Goal: Task Accomplishment & Management: Use online tool/utility

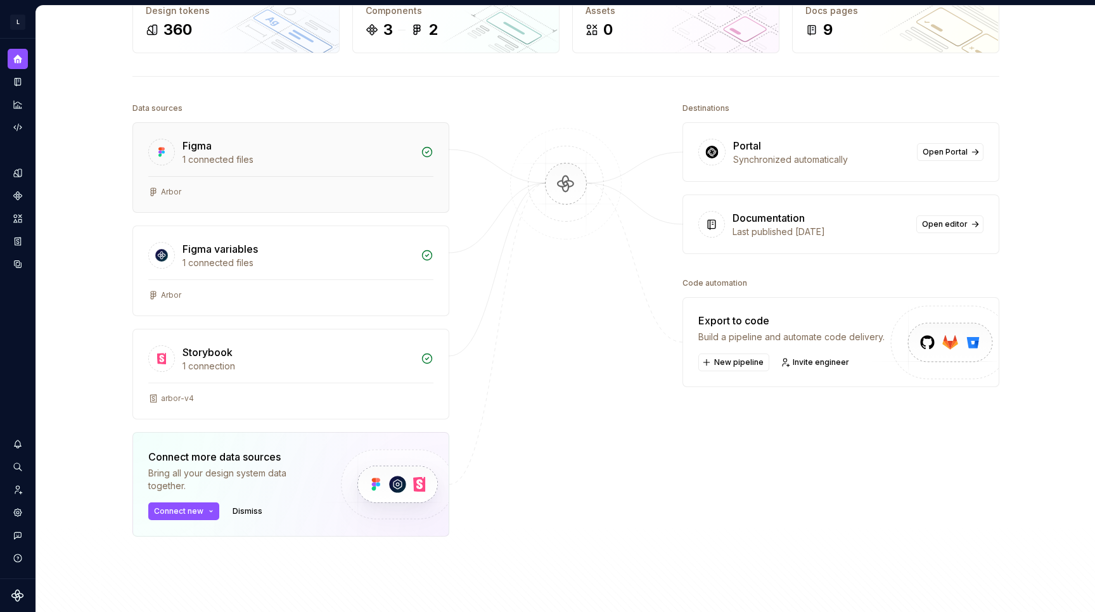
scroll to position [86, 0]
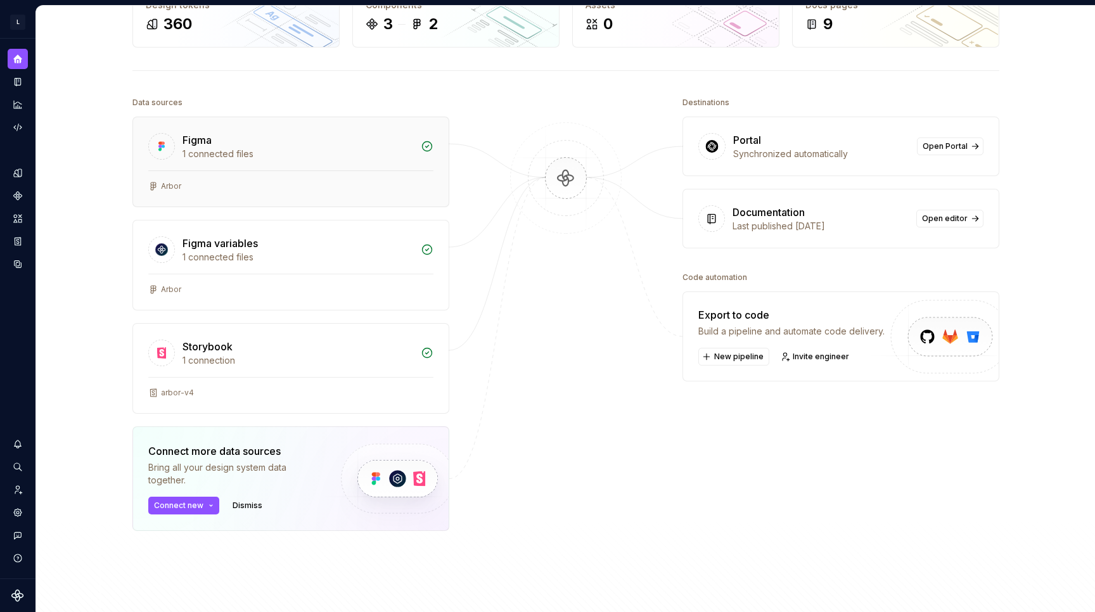
click at [234, 188] on div "Arbor" at bounding box center [290, 186] width 285 height 10
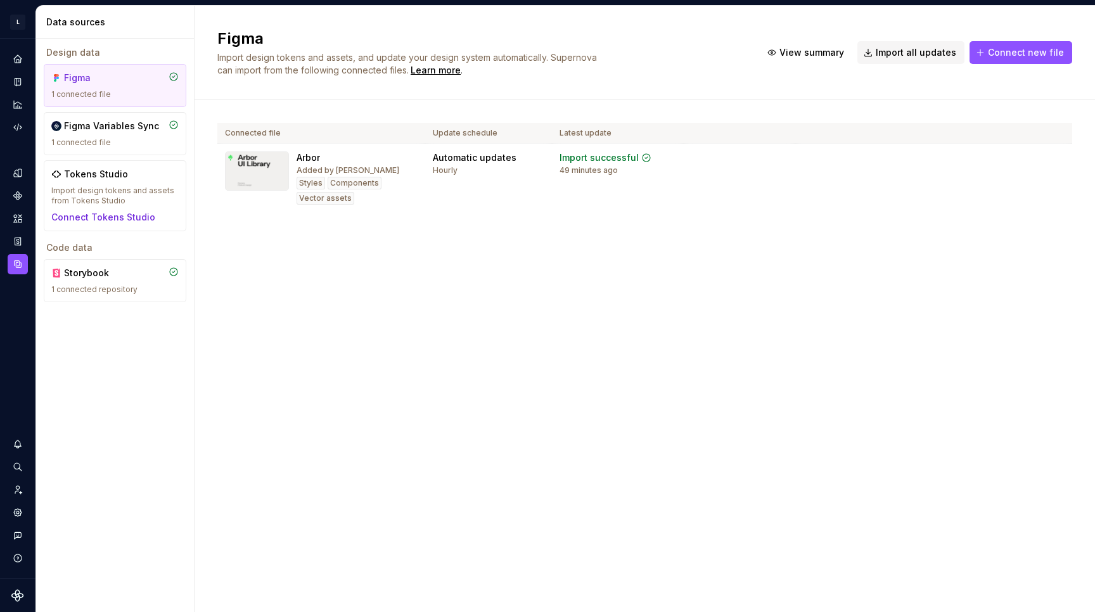
click at [480, 78] on div "Figma Import design tokens and assets, and update your design system automatica…" at bounding box center [644, 53] width 900 height 94
click at [461, 73] on div "Learn more" at bounding box center [436, 70] width 50 height 13
click at [993, 51] on span "Connect new file" at bounding box center [1026, 52] width 76 height 13
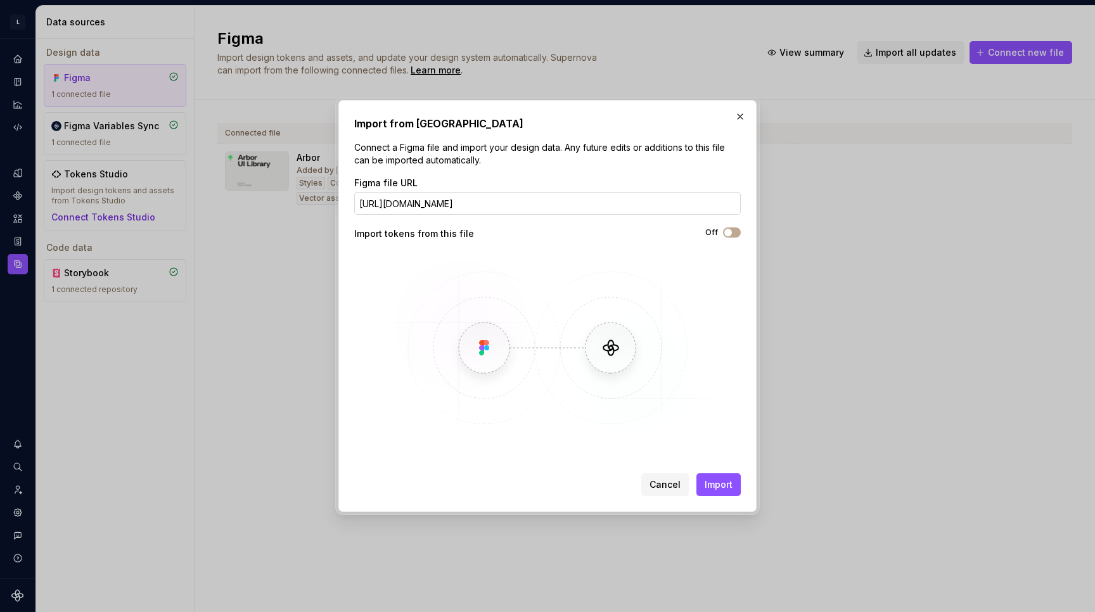
scroll to position [0, 134]
type input "[URL][DOMAIN_NAME]"
click at [726, 483] on span "Import" at bounding box center [718, 484] width 28 height 13
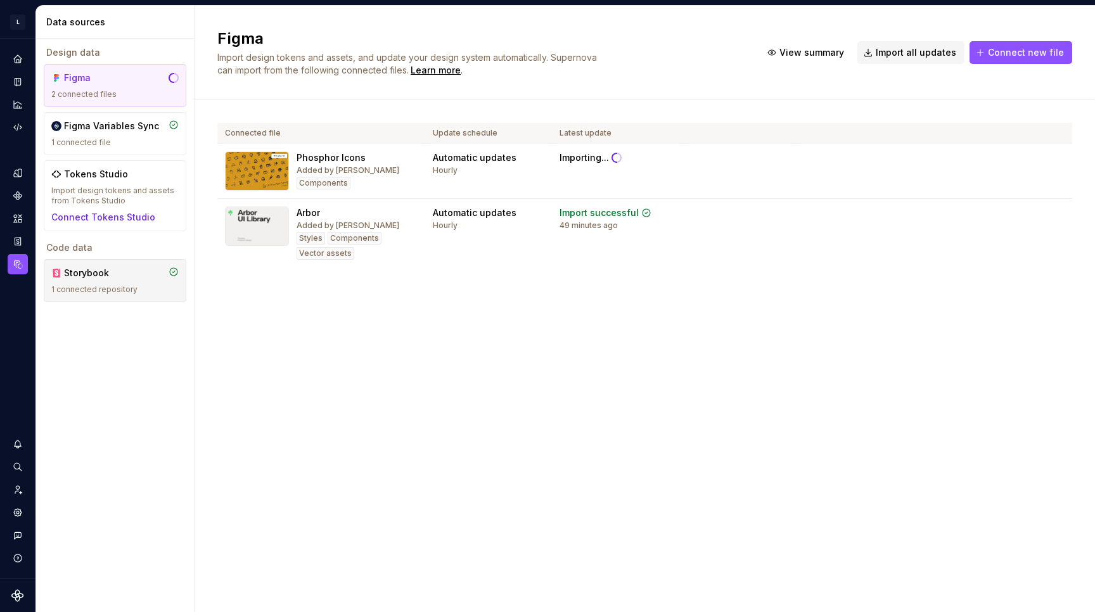
click at [127, 286] on div "1 connected repository" at bounding box center [114, 289] width 127 height 10
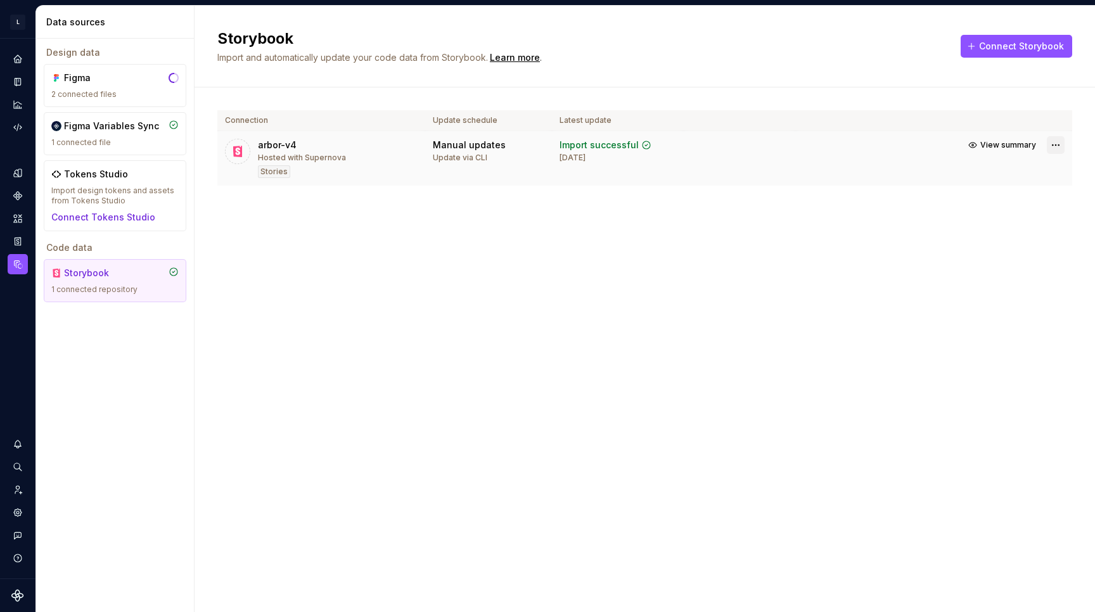
click at [1055, 143] on html "L Arbor Design system data Data sources Design data Figma 2 connected files Fig…" at bounding box center [547, 306] width 1095 height 612
click at [765, 252] on html "L Arbor Design system data Data sources Design data Figma 2 connected files Fig…" at bounding box center [547, 306] width 1095 height 612
click at [448, 158] on div "Update via CLI" at bounding box center [460, 158] width 54 height 10
click at [999, 51] on span "Connect Storybook" at bounding box center [1021, 46] width 85 height 13
click at [558, 148] on td "Import successful [DATE]" at bounding box center [618, 158] width 132 height 55
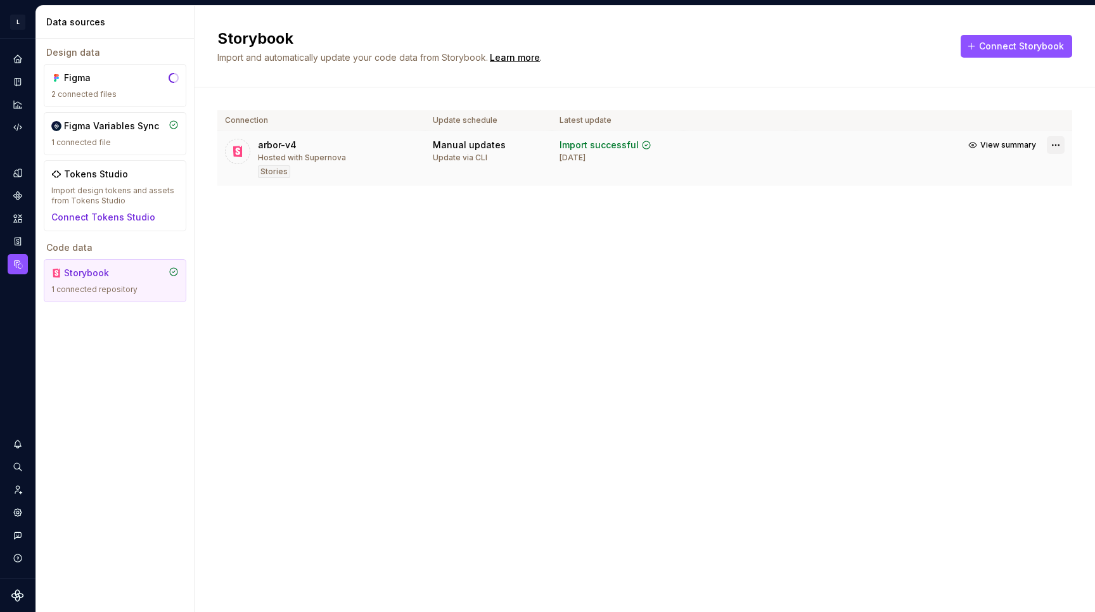
click at [1058, 144] on html "L Arbor Design system data Data sources Design data Figma 2 connected files Fig…" at bounding box center [547, 306] width 1095 height 612
click at [1034, 168] on div "View import summary" at bounding box center [1011, 169] width 95 height 13
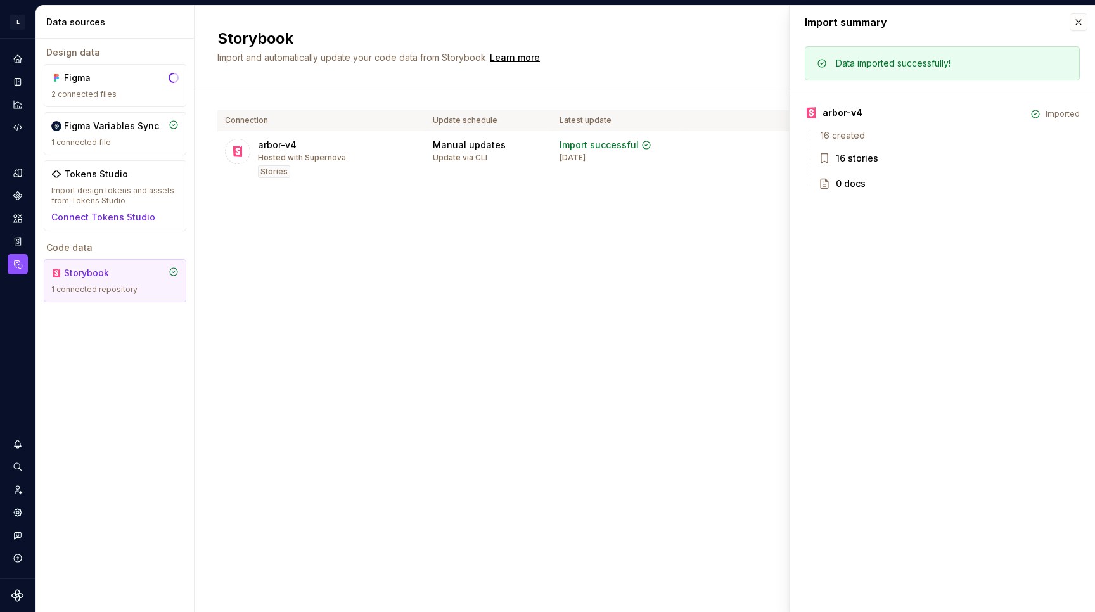
click at [855, 156] on div "16 stories" at bounding box center [857, 158] width 42 height 13
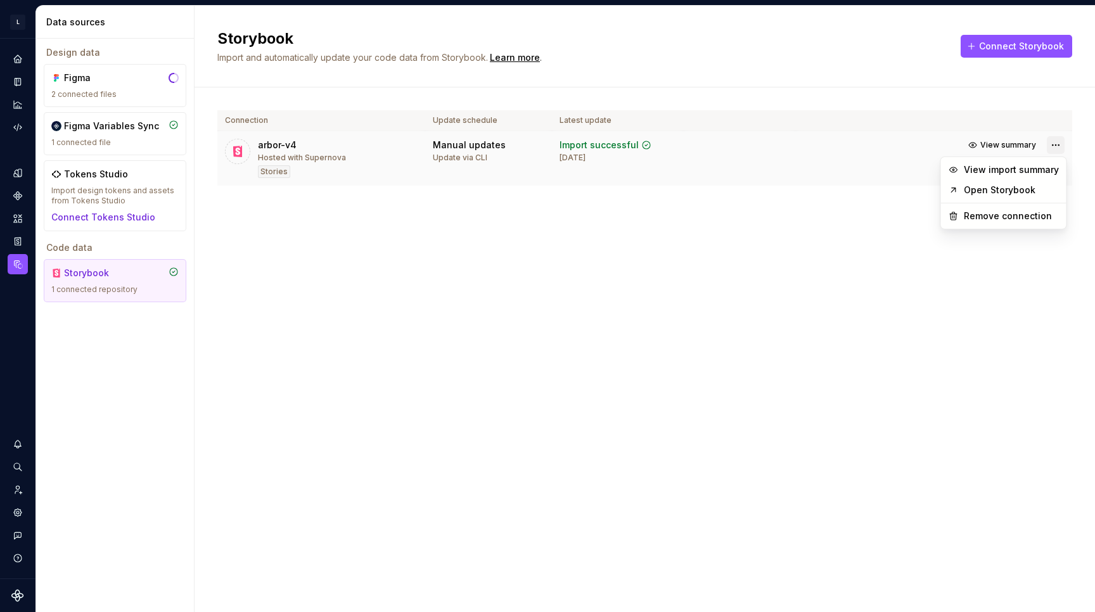
click at [1057, 146] on html "L Arbor Design system data Data sources Design data Figma 2 connected files Fig…" at bounding box center [547, 306] width 1095 height 612
click at [1026, 191] on link "Open Storybook" at bounding box center [1011, 190] width 95 height 13
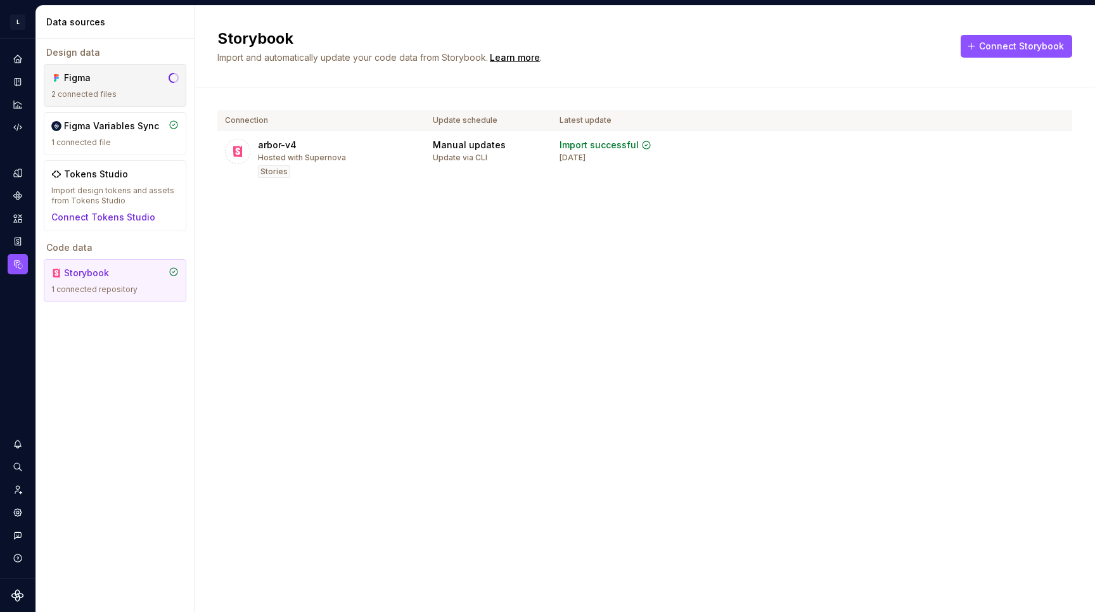
click at [106, 91] on div "2 connected files" at bounding box center [114, 94] width 127 height 10
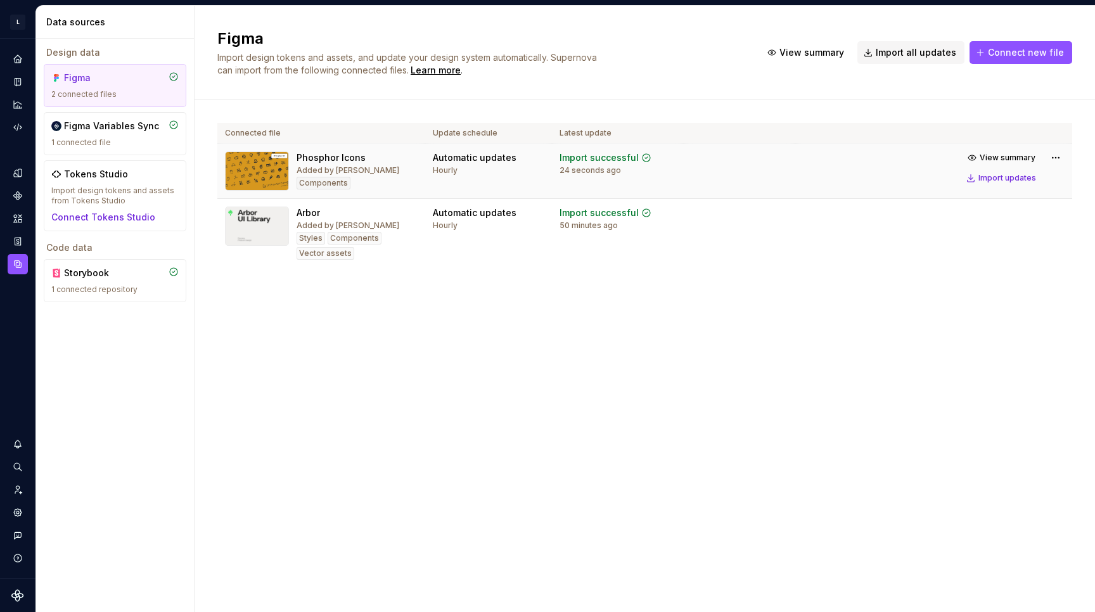
click at [703, 167] on td at bounding box center [739, 171] width 111 height 55
click at [980, 155] on button "View summary" at bounding box center [1001, 158] width 79 height 18
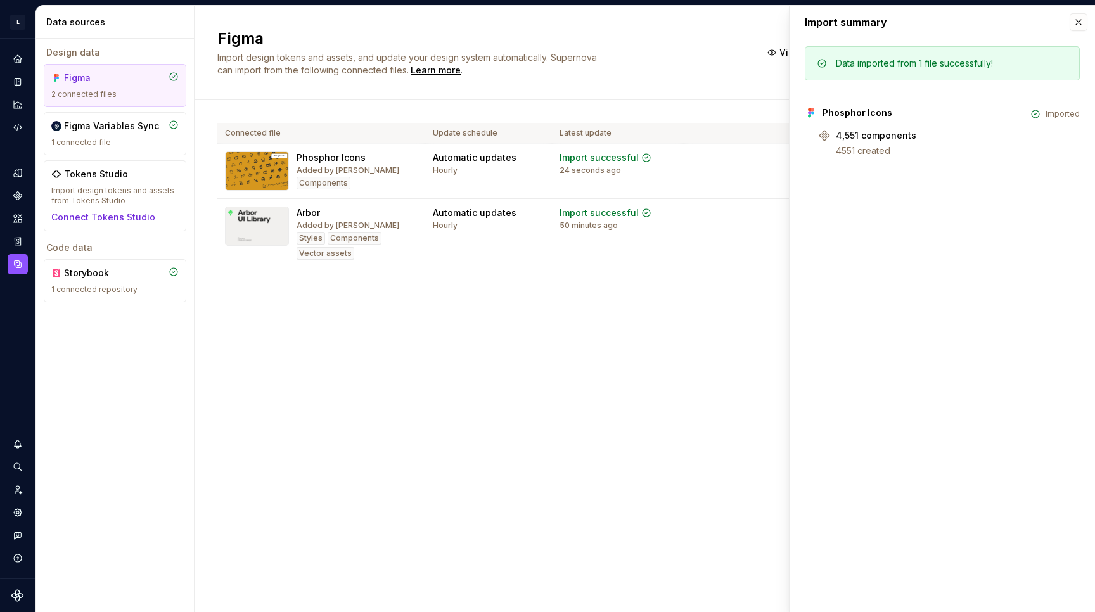
click at [505, 343] on div "Figma Import design tokens and assets, and update your design system automatica…" at bounding box center [644, 309] width 900 height 606
click at [1076, 27] on button "button" at bounding box center [1078, 22] width 18 height 18
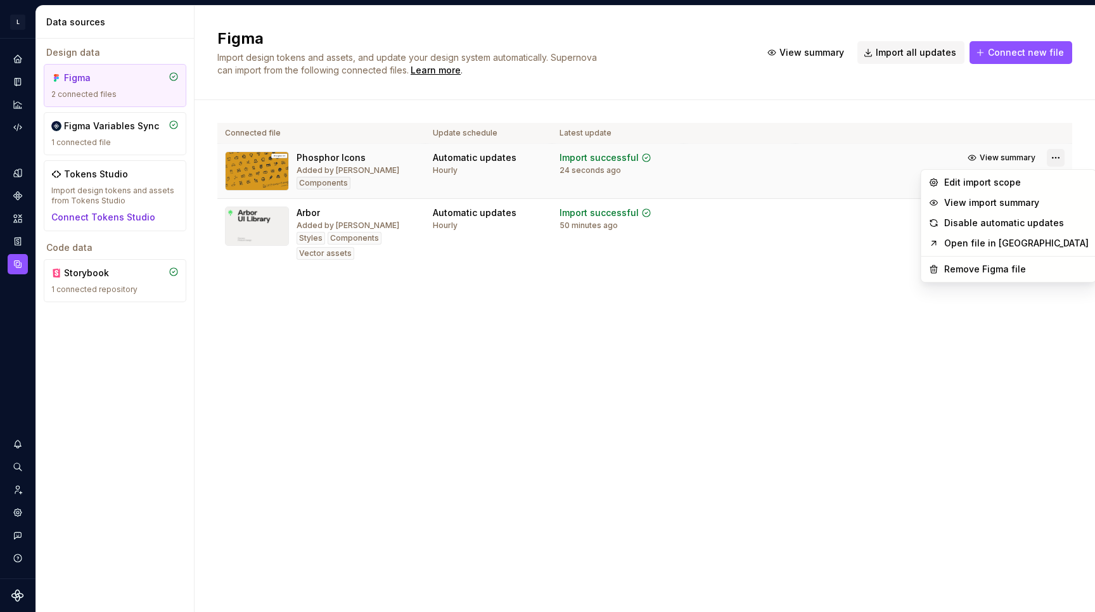
click at [1055, 155] on html "L Arbor Design system data Data sources Design data Figma 2 connected files Fig…" at bounding box center [547, 306] width 1095 height 612
click at [1003, 184] on div "Edit import scope" at bounding box center [1016, 182] width 144 height 13
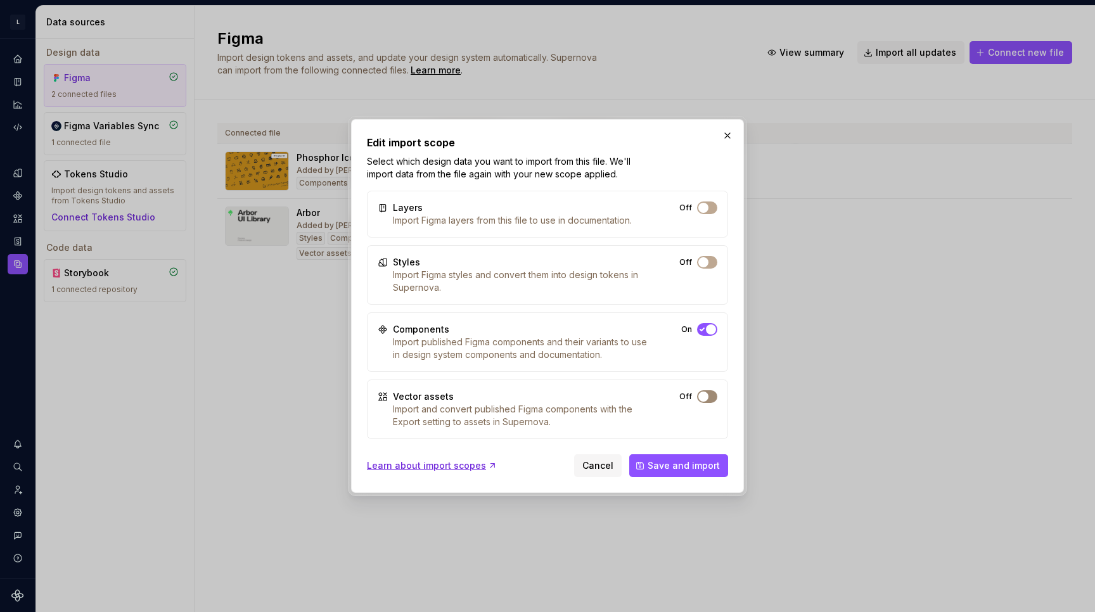
click at [703, 394] on span "button" at bounding box center [703, 397] width 10 height 10
click at [660, 468] on span "Save and import" at bounding box center [683, 465] width 72 height 13
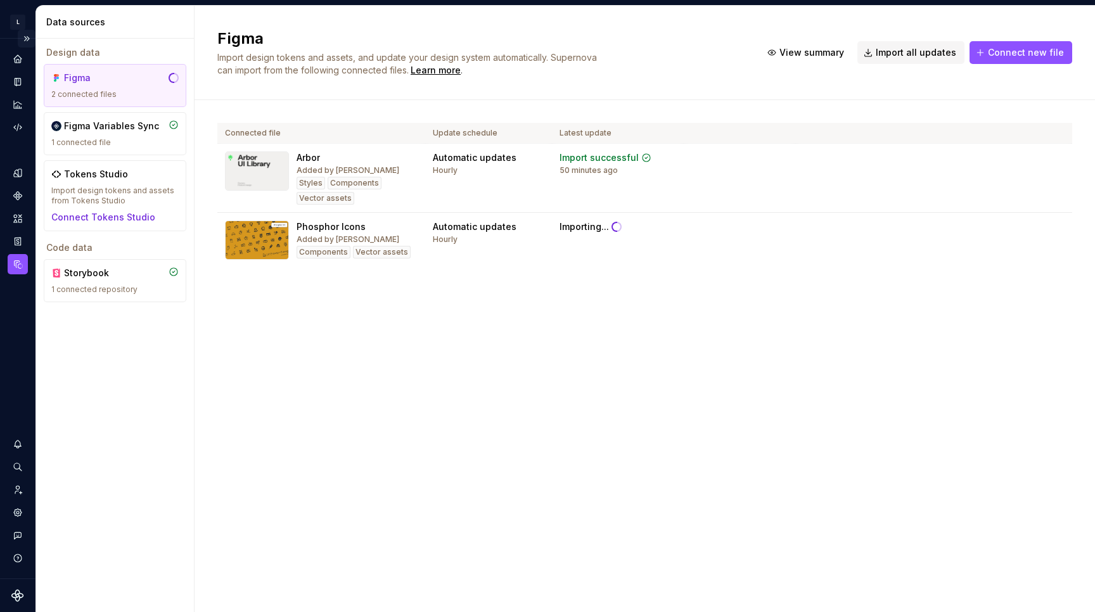
click at [29, 36] on button "Expand sidebar" at bounding box center [27, 39] width 18 height 18
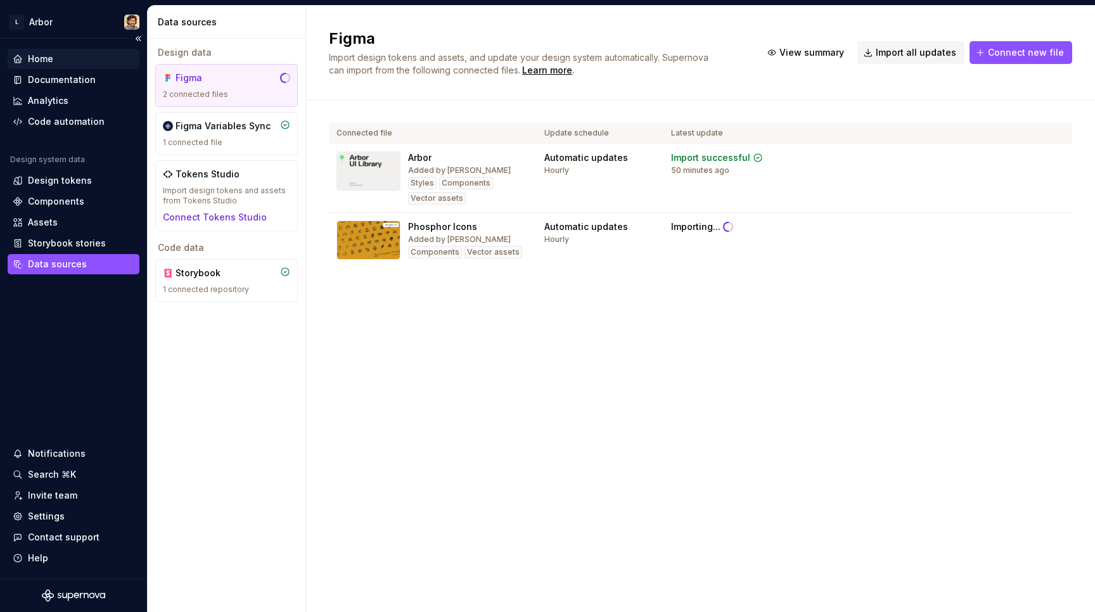
click at [60, 58] on div "Home" at bounding box center [74, 59] width 122 height 13
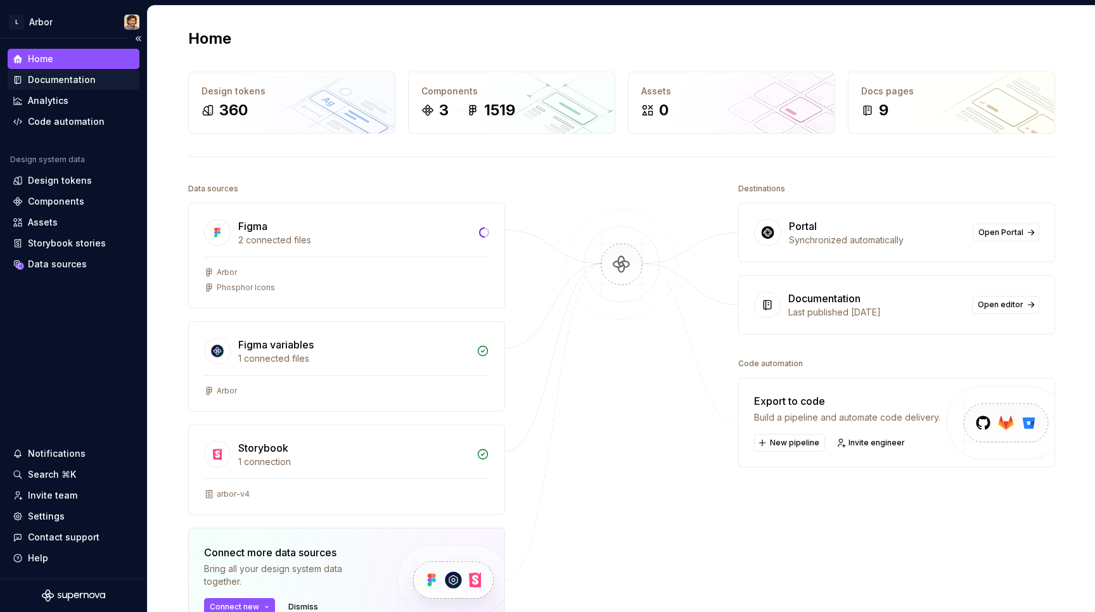
click at [60, 78] on div "Documentation" at bounding box center [62, 79] width 68 height 13
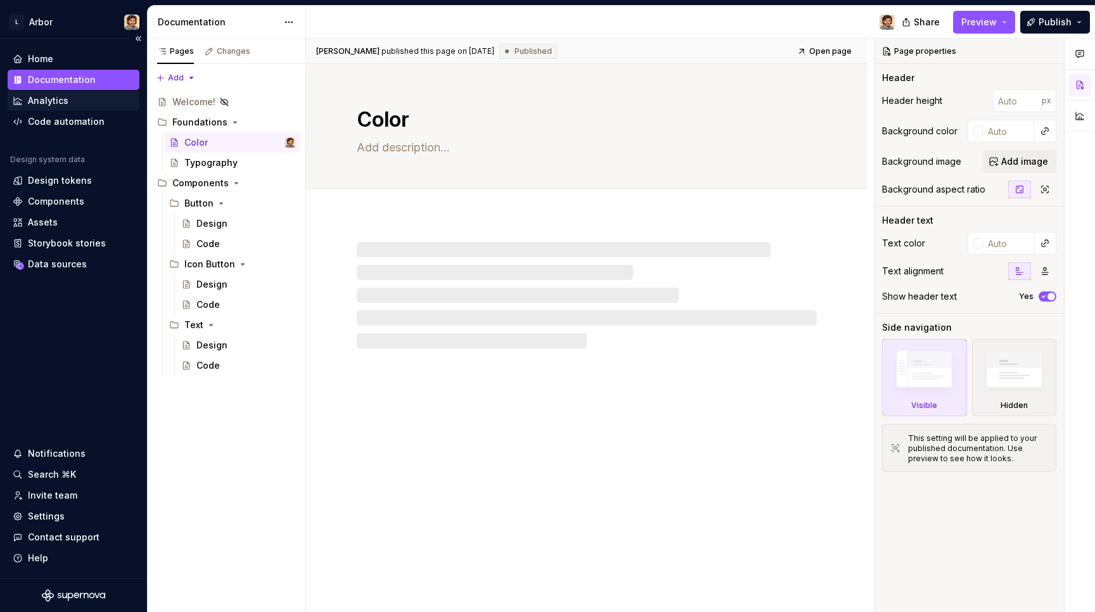
click at [61, 105] on div "Analytics" at bounding box center [48, 100] width 41 height 13
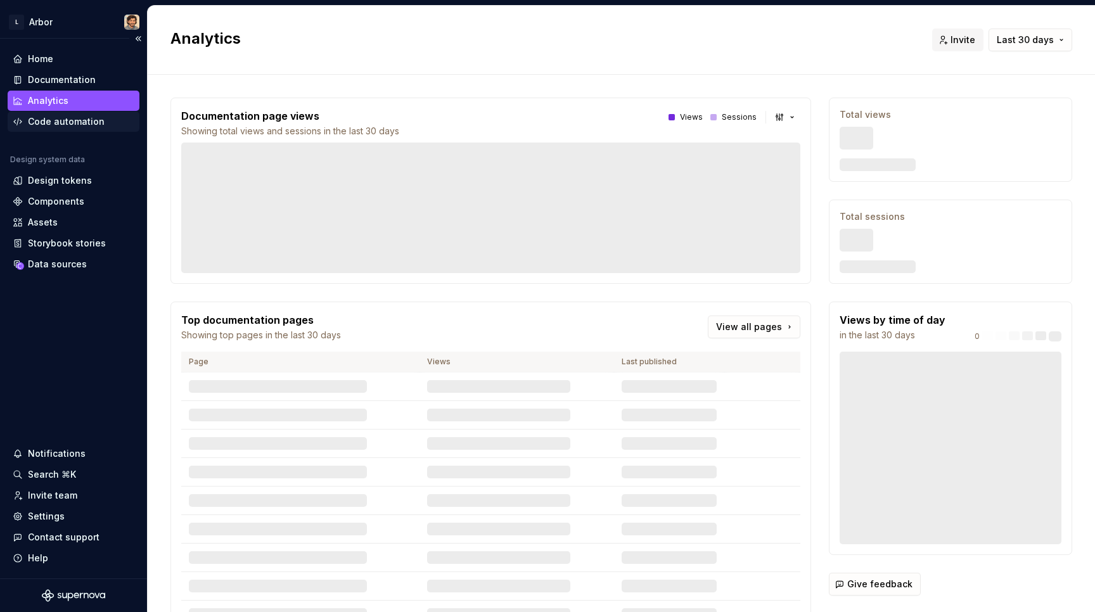
click at [62, 129] on div "Code automation" at bounding box center [74, 121] width 132 height 20
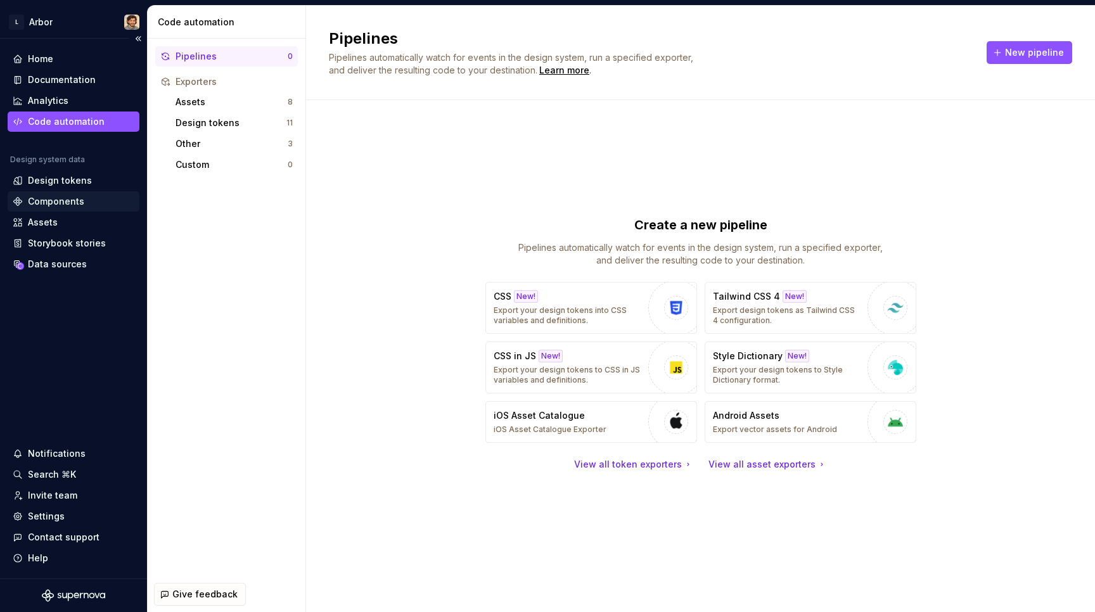
click at [58, 193] on div "Components" at bounding box center [74, 201] width 132 height 20
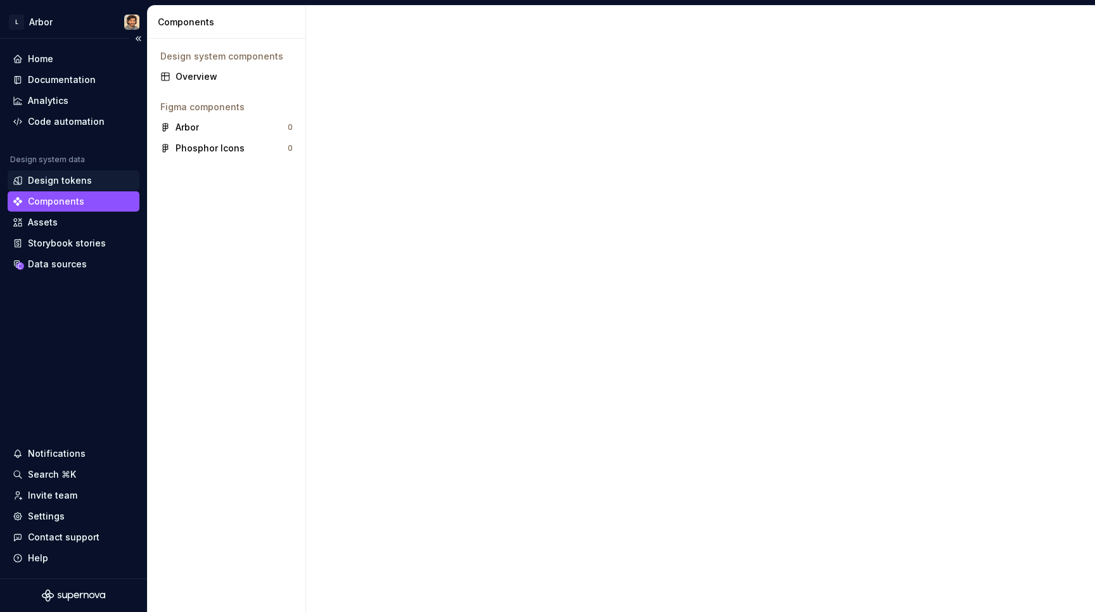
click at [55, 179] on div "Design tokens" at bounding box center [60, 180] width 64 height 13
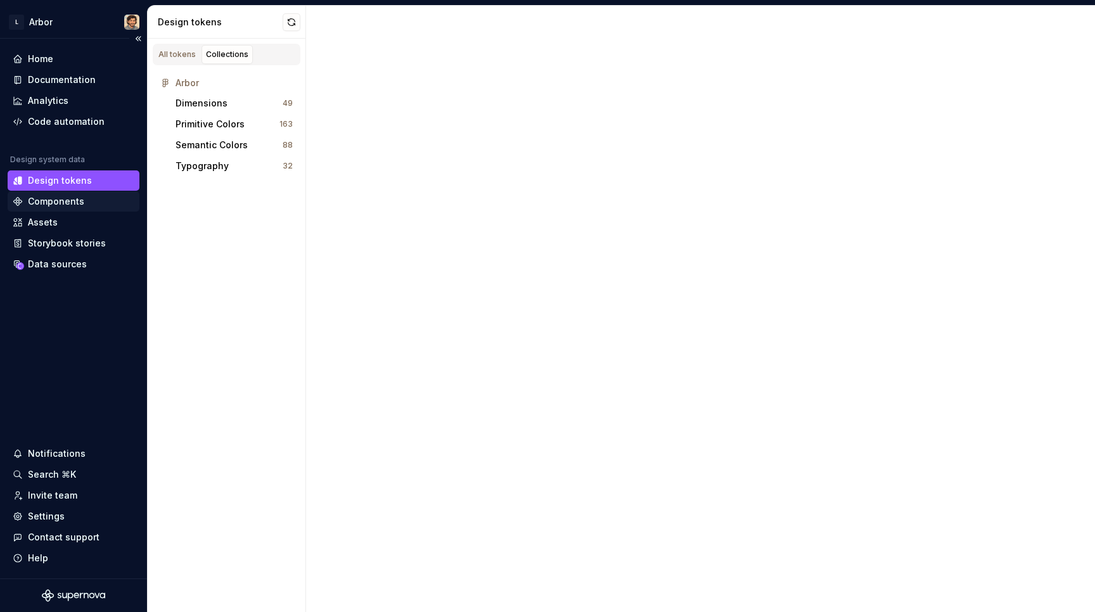
click at [55, 198] on div "Components" at bounding box center [56, 201] width 56 height 13
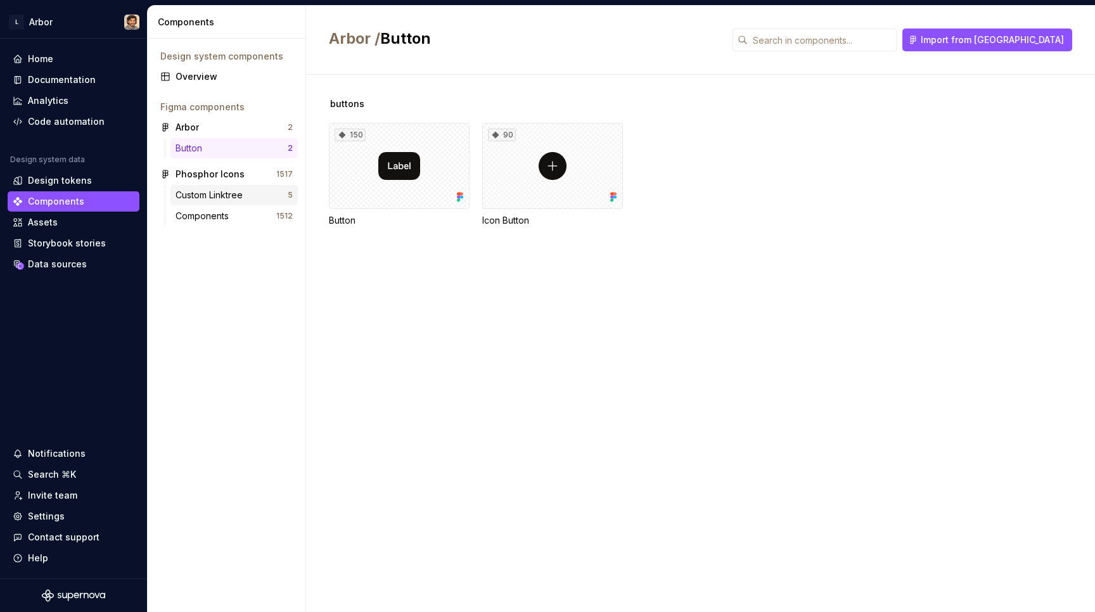
click at [220, 198] on div "Custom Linktree" at bounding box center [211, 195] width 72 height 13
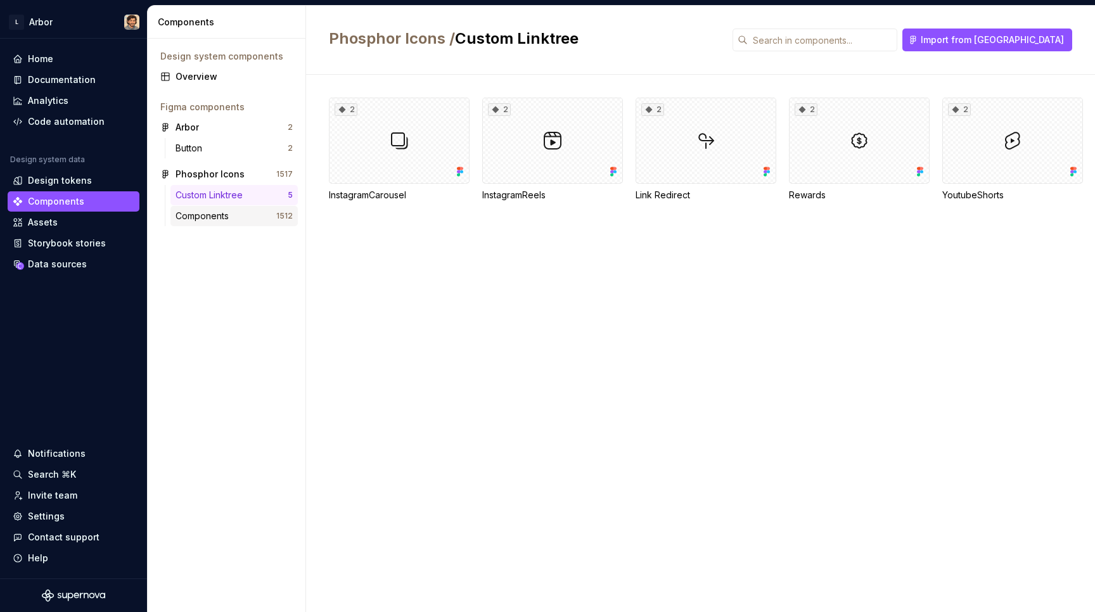
click at [219, 210] on div "Components" at bounding box center [204, 216] width 58 height 13
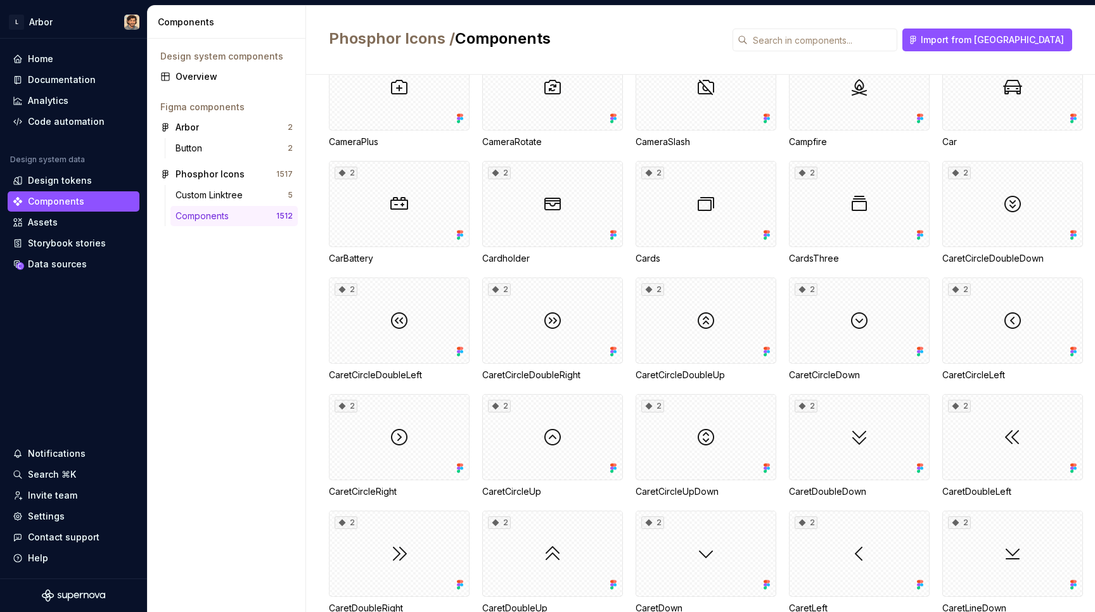
scroll to position [6528, 0]
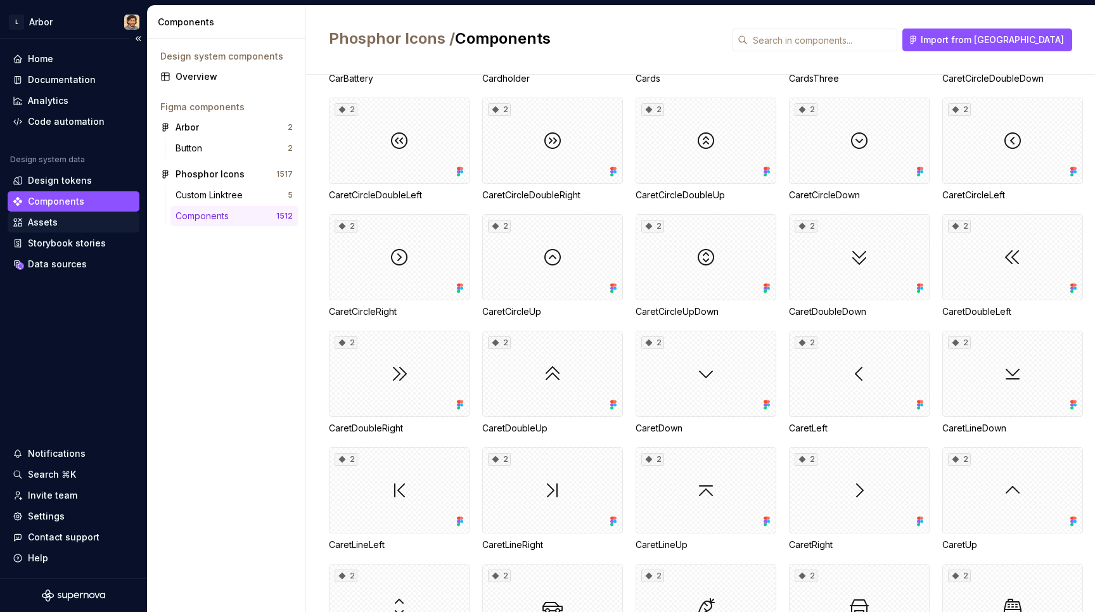
click at [37, 222] on div "Assets" at bounding box center [43, 222] width 30 height 13
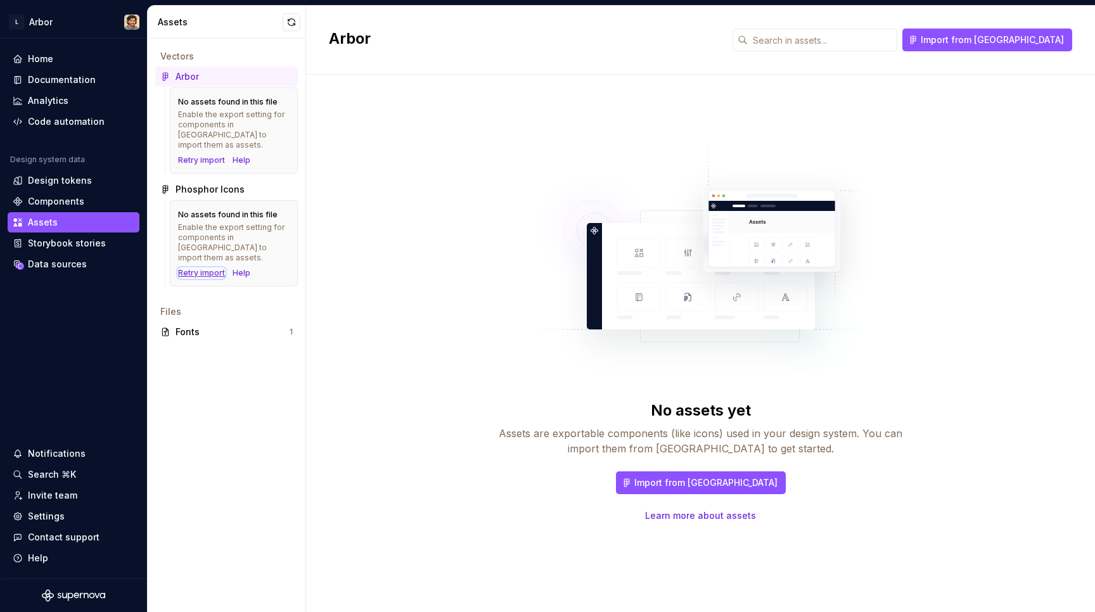
click at [203, 268] on div "Retry import" at bounding box center [201, 273] width 47 height 10
click at [194, 155] on div "Retry import" at bounding box center [201, 160] width 47 height 10
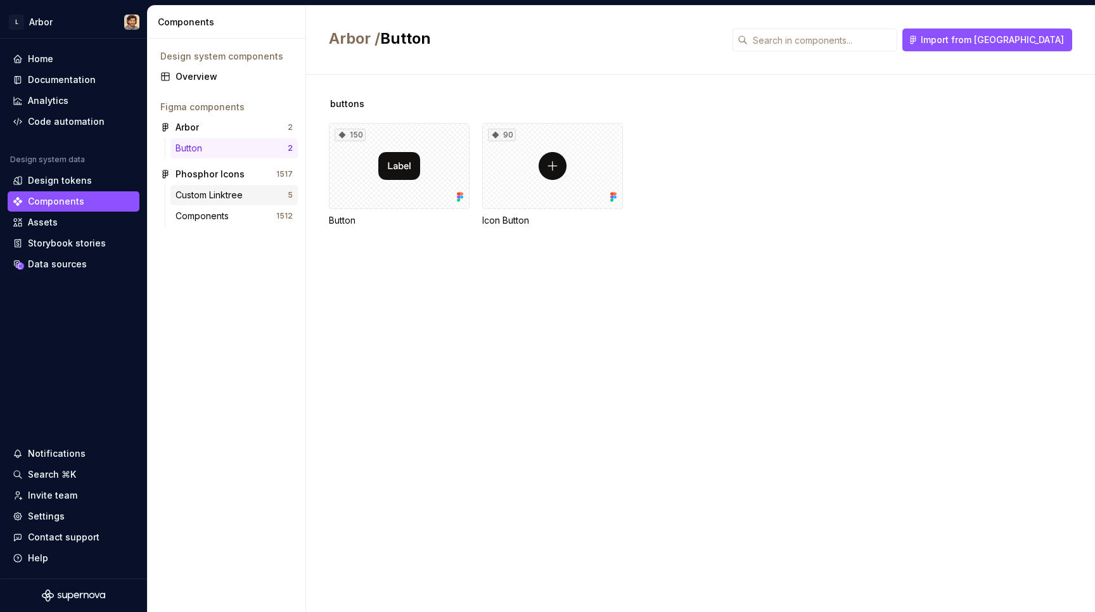
click at [207, 204] on div "Custom Linktree 5" at bounding box center [233, 195] width 127 height 20
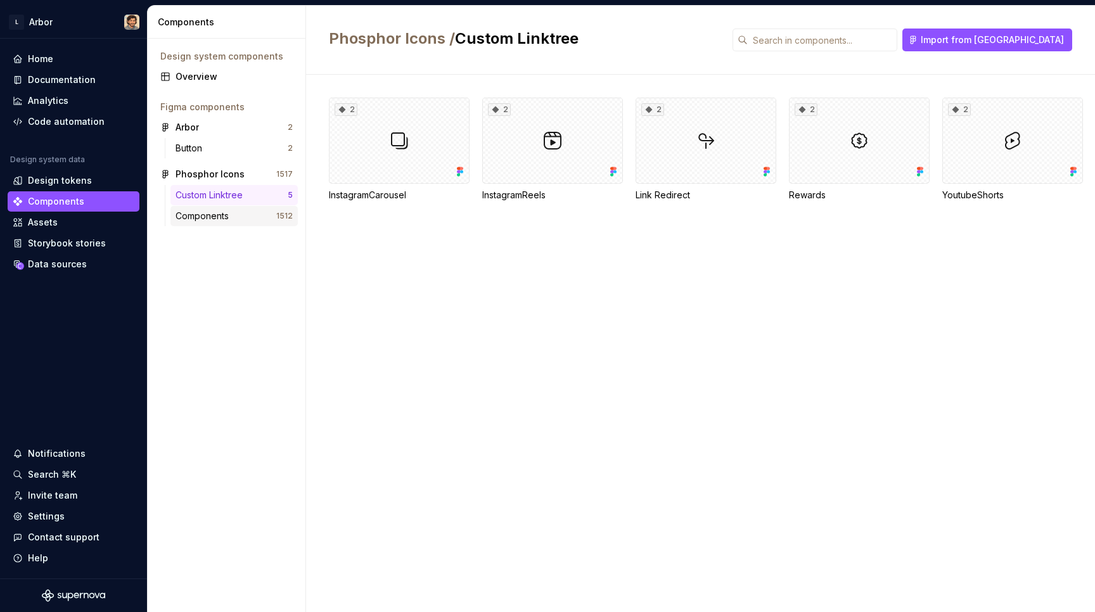
click at [207, 220] on div "Components" at bounding box center [204, 216] width 58 height 13
click at [208, 150] on div "Button" at bounding box center [231, 148] width 112 height 13
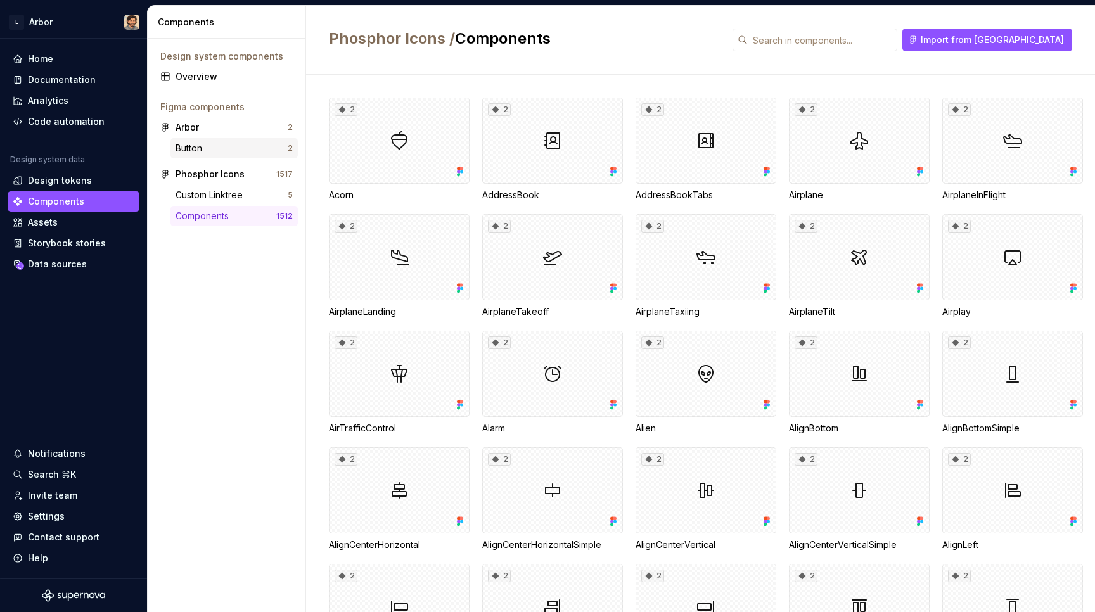
click at [208, 150] on div "Button" at bounding box center [231, 148] width 112 height 13
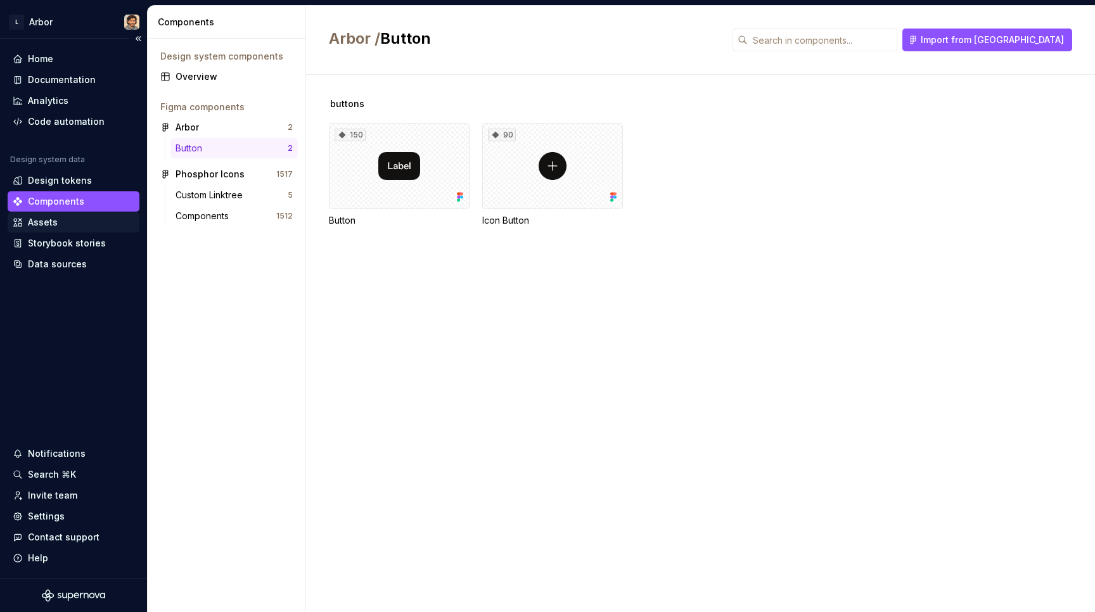
click at [95, 227] on div "Assets" at bounding box center [74, 222] width 122 height 13
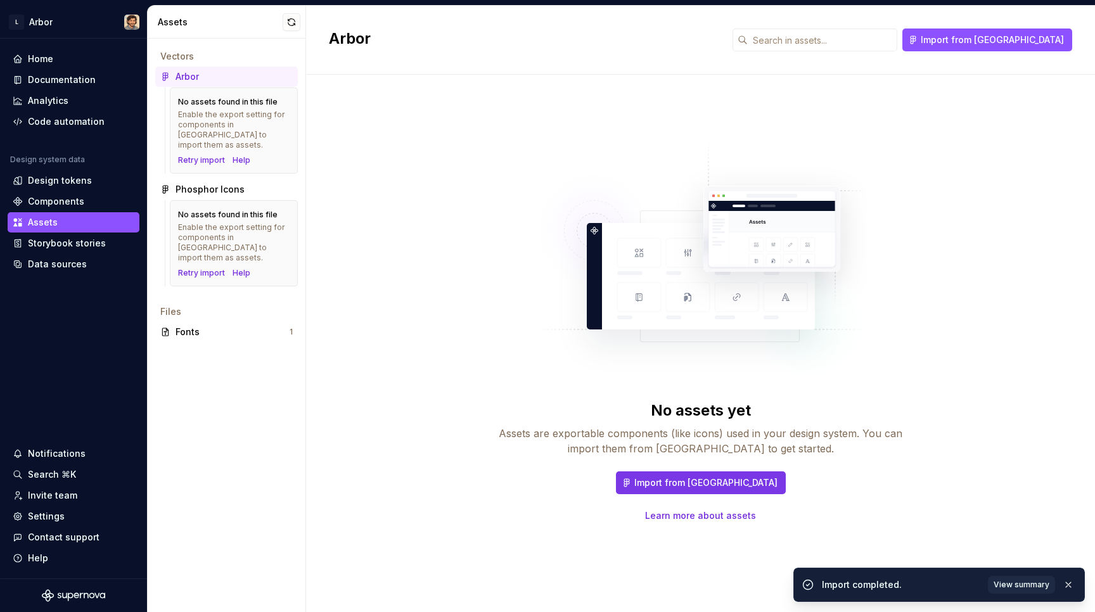
click at [680, 471] on button "Import from [GEOGRAPHIC_DATA]" at bounding box center [701, 482] width 170 height 23
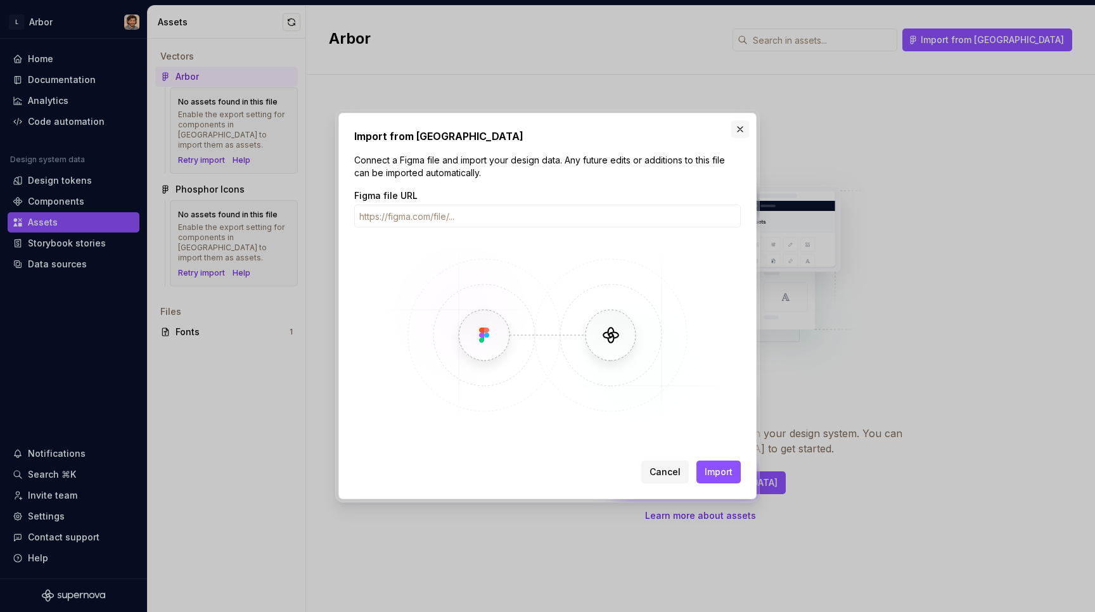
click at [745, 130] on button "button" at bounding box center [740, 129] width 18 height 18
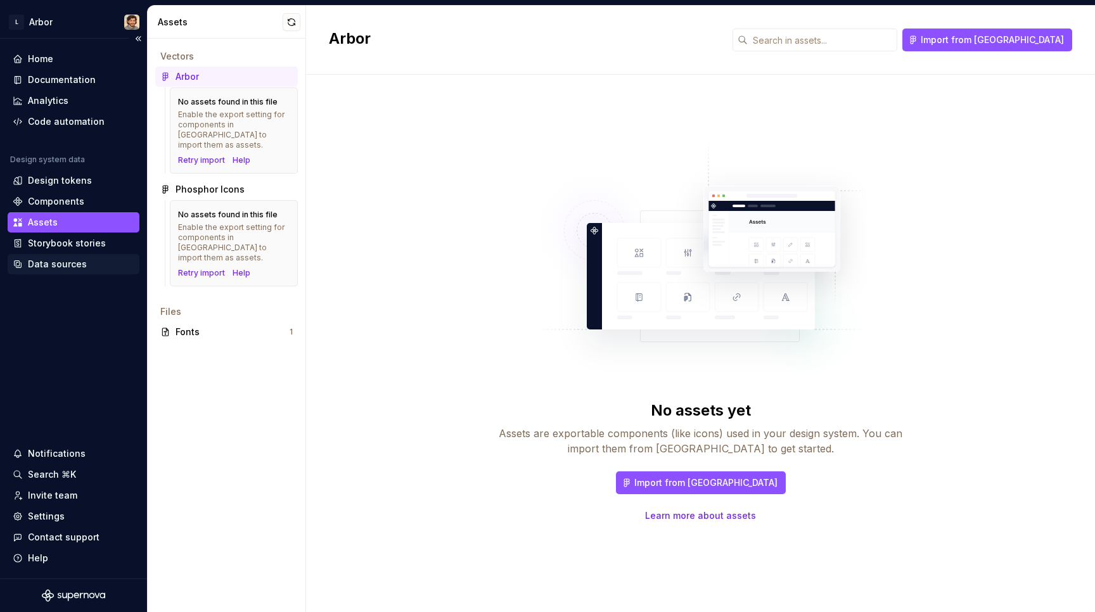
click at [56, 266] on div "Data sources" at bounding box center [57, 264] width 59 height 13
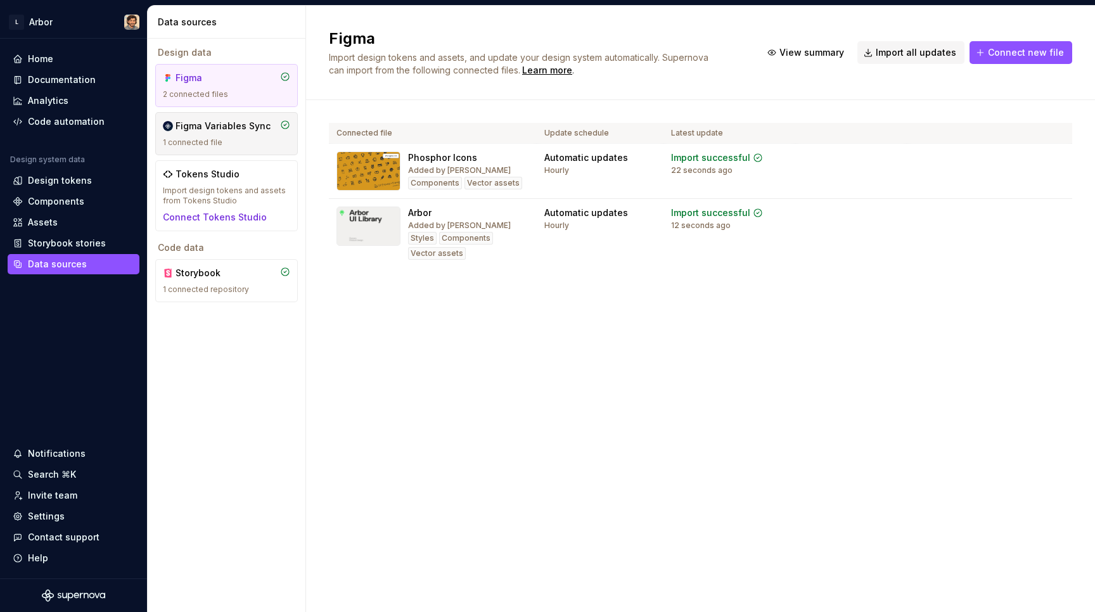
click at [249, 146] on div "1 connected file" at bounding box center [226, 142] width 127 height 10
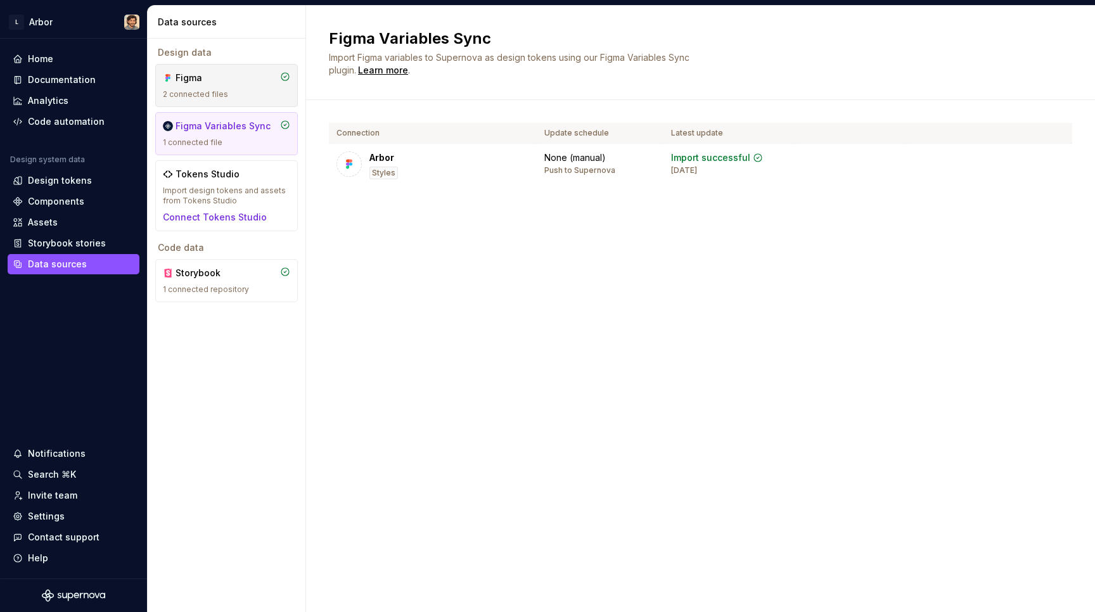
click at [234, 83] on div "Figma" at bounding box center [205, 78] width 61 height 13
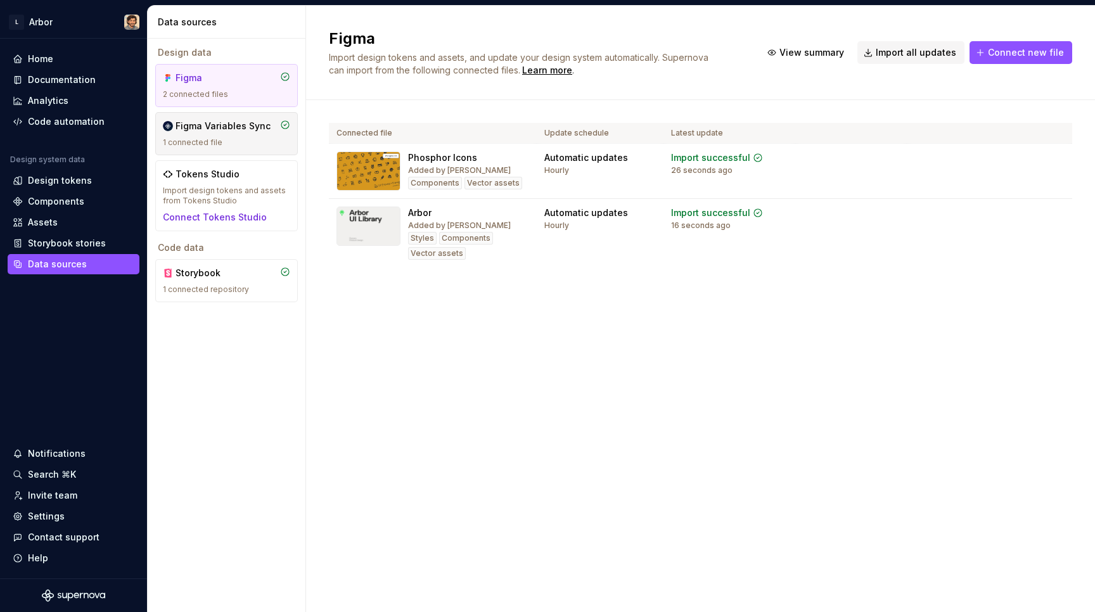
click at [229, 119] on div "Figma Variables Sync 1 connected file" at bounding box center [226, 133] width 143 height 43
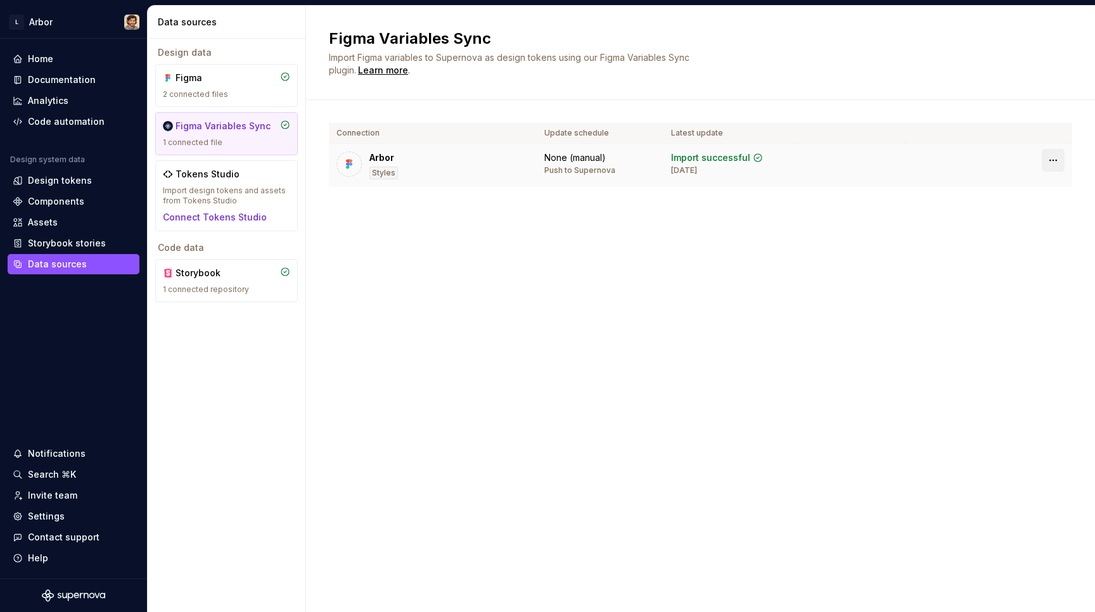
click at [1045, 158] on html "L Arbor Home Documentation Analytics Code automation Design system data Design …" at bounding box center [547, 306] width 1095 height 612
click at [693, 249] on html "L Arbor Home Documentation Analytics Code automation Design system data Design …" at bounding box center [547, 306] width 1095 height 612
click at [219, 98] on div "2 connected files" at bounding box center [226, 94] width 127 height 10
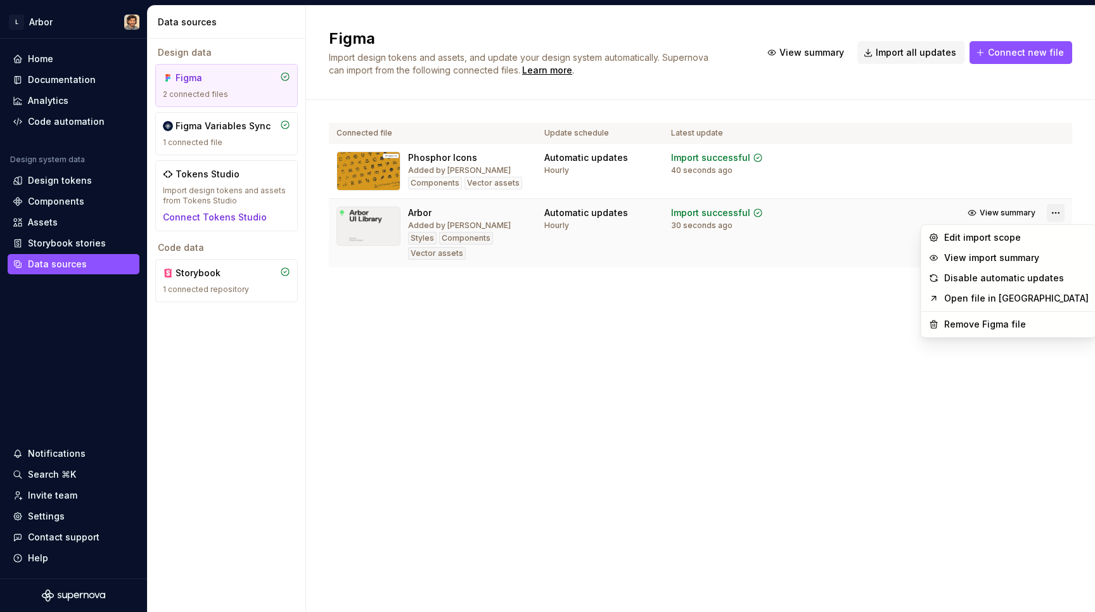
click at [1051, 212] on html "L Arbor Home Documentation Analytics Code automation Design system data Design …" at bounding box center [547, 306] width 1095 height 612
click at [1049, 163] on html "L Arbor Home Documentation Analytics Code automation Design system data Design …" at bounding box center [547, 306] width 1095 height 612
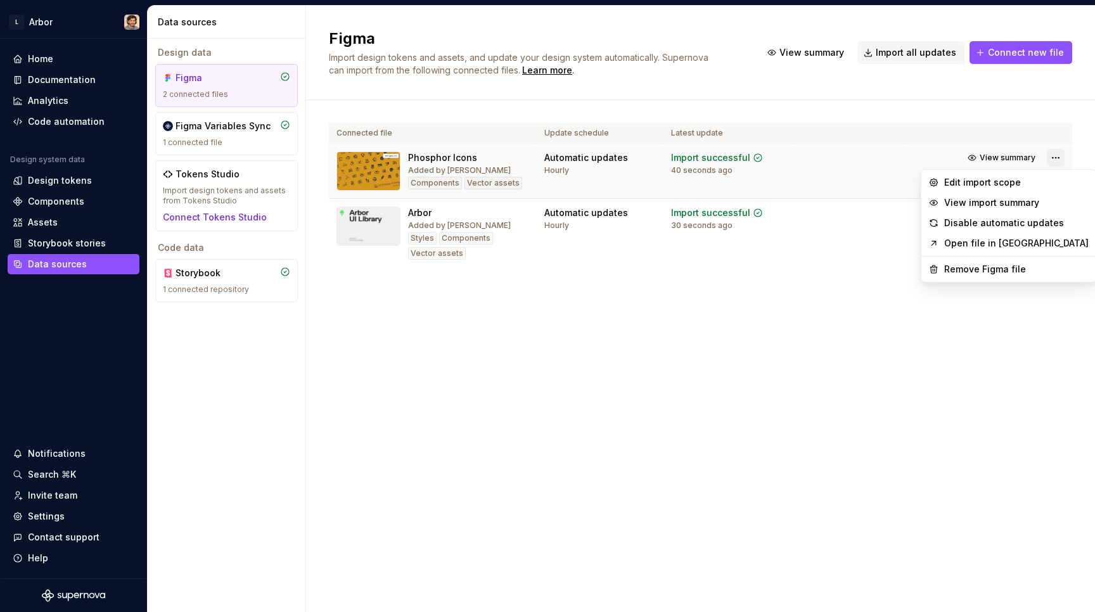
click at [1054, 156] on html "L Arbor Home Documentation Analytics Code automation Design system data Design …" at bounding box center [547, 306] width 1095 height 612
click at [1017, 191] on div "Edit import scope" at bounding box center [1009, 182] width 170 height 20
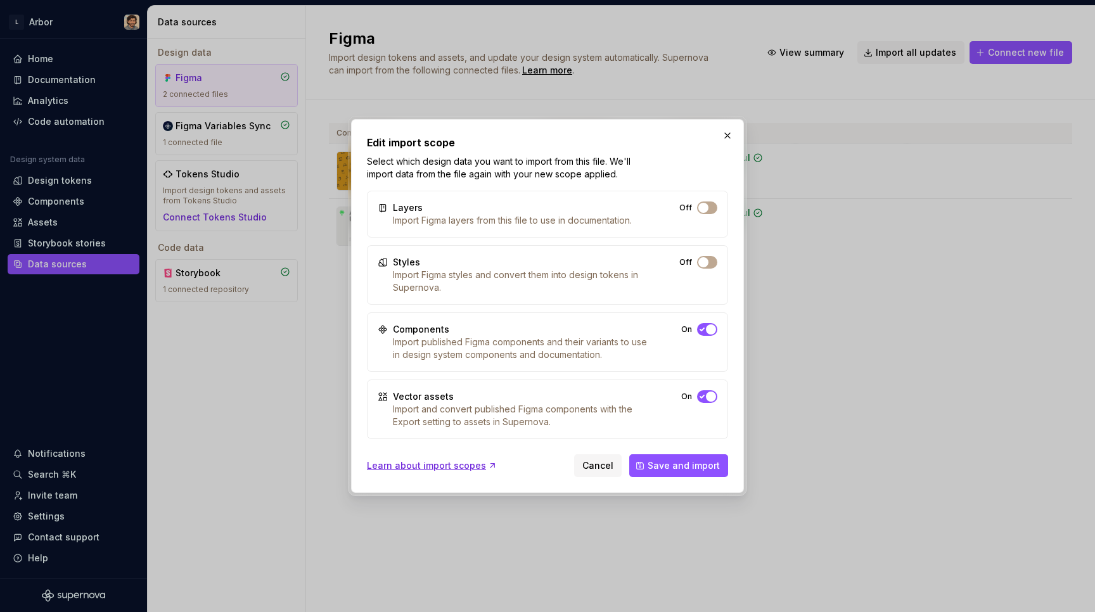
click at [706, 392] on button "Off" at bounding box center [707, 396] width 20 height 13
click at [661, 468] on span "Save and import" at bounding box center [683, 465] width 72 height 13
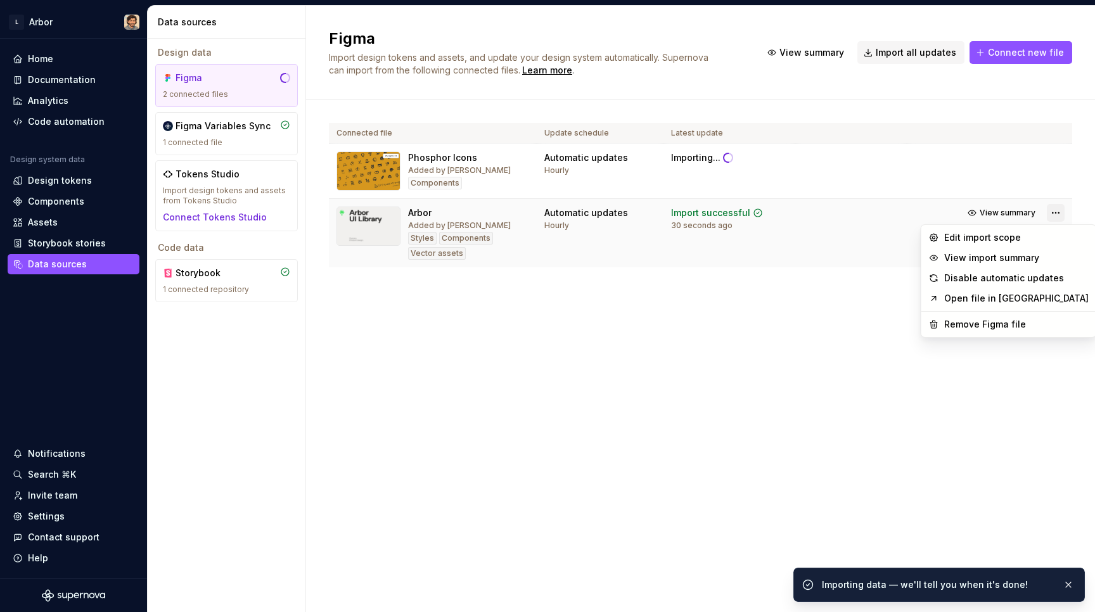
click at [1052, 212] on html "L Arbor Home Documentation Analytics Code automation Design system data Design …" at bounding box center [547, 306] width 1095 height 612
click at [1028, 238] on div "Edit import scope" at bounding box center [1016, 237] width 144 height 13
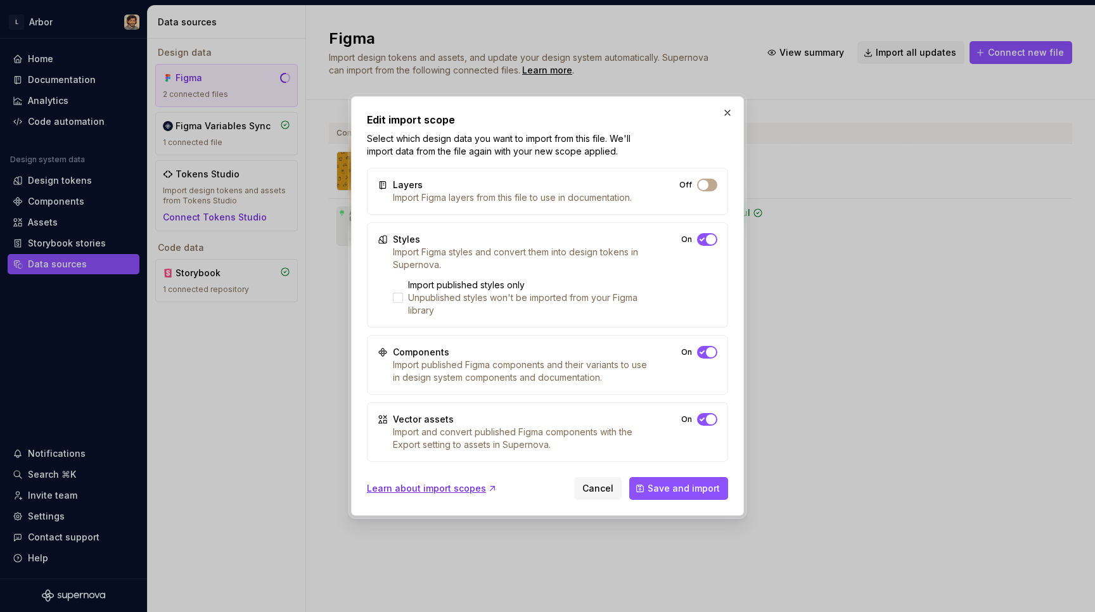
click at [705, 422] on icon "button" at bounding box center [702, 420] width 10 height 8
click at [687, 492] on span "Save and import" at bounding box center [683, 488] width 72 height 13
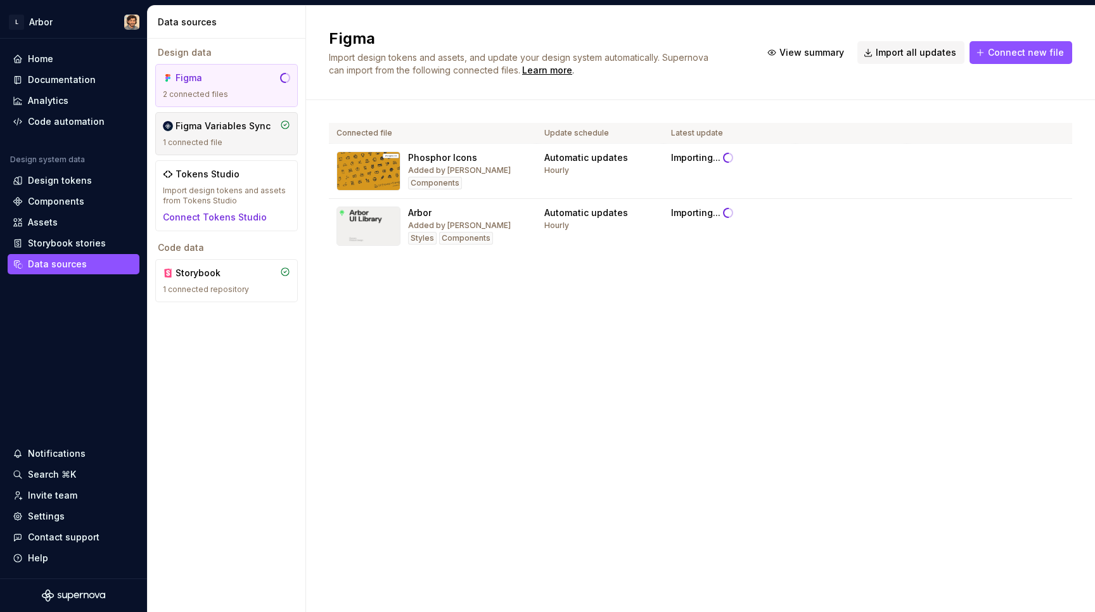
click at [213, 121] on div "Figma Variables Sync" at bounding box center [222, 126] width 95 height 13
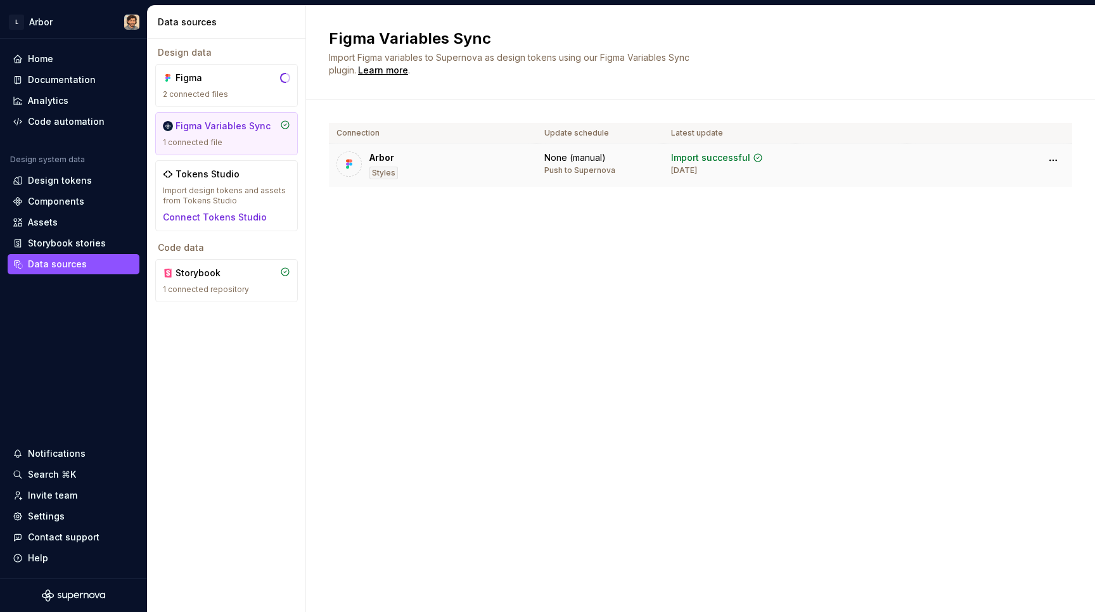
click at [464, 150] on td "Arbor Styles" at bounding box center [433, 166] width 208 height 44
click at [1055, 159] on html "L Arbor Home Documentation Analytics Code automation Design system data Design …" at bounding box center [547, 306] width 1095 height 612
click at [741, 357] on html "L Arbor Home Documentation Analytics Code automation Design system data Design …" at bounding box center [547, 306] width 1095 height 612
click at [206, 68] on div "Figma 2 connected files" at bounding box center [226, 85] width 143 height 43
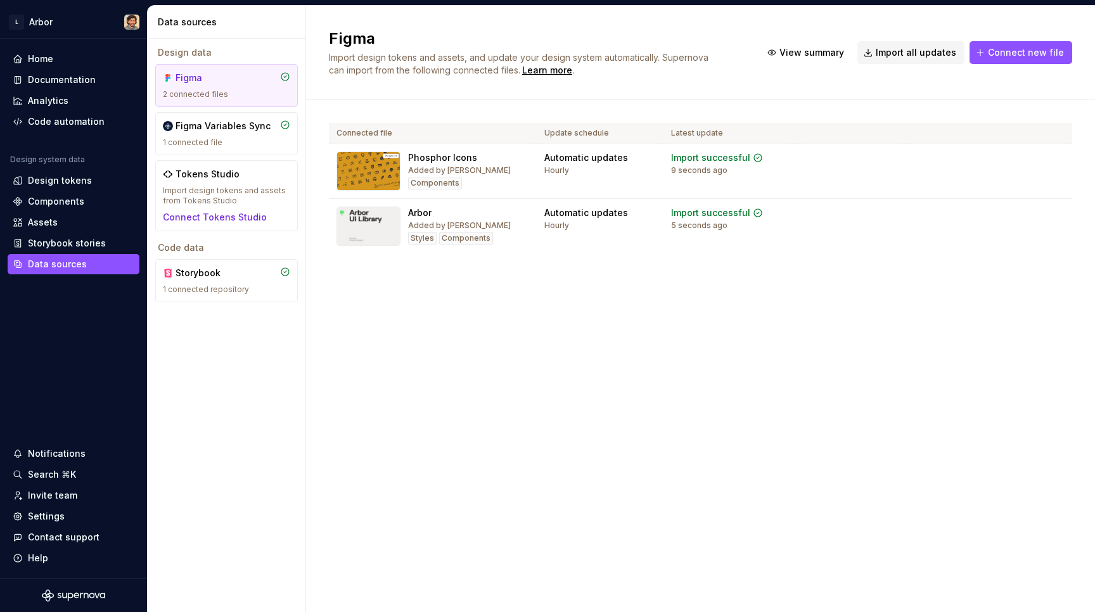
click at [487, 402] on div "Figma Import design tokens and assets, and update your design system automatica…" at bounding box center [700, 309] width 789 height 606
click at [81, 56] on div "Home" at bounding box center [74, 59] width 122 height 13
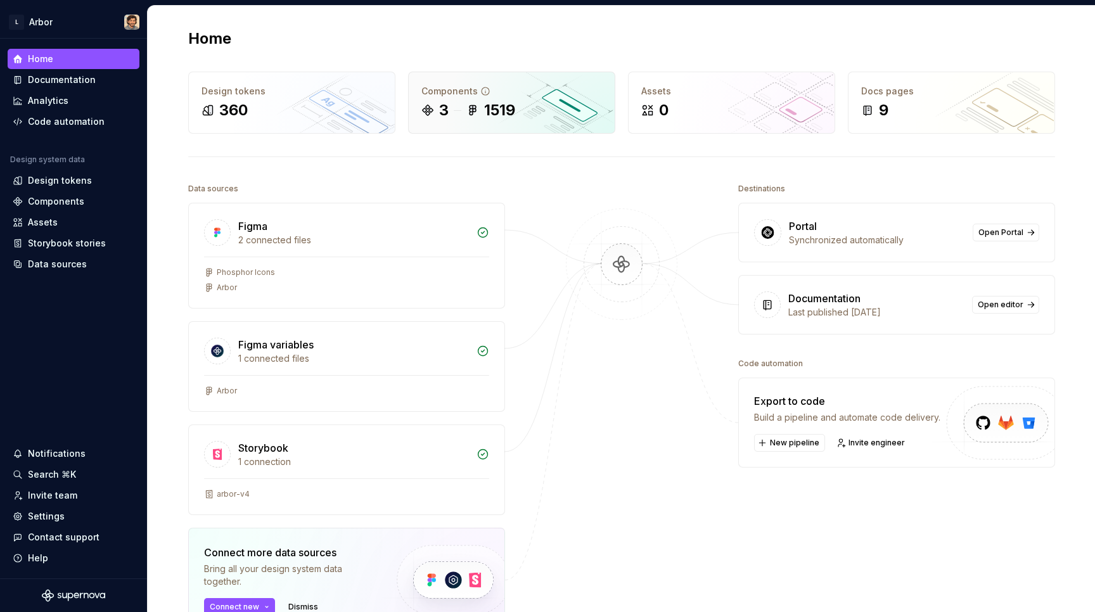
click at [485, 102] on div "1519" at bounding box center [499, 110] width 31 height 20
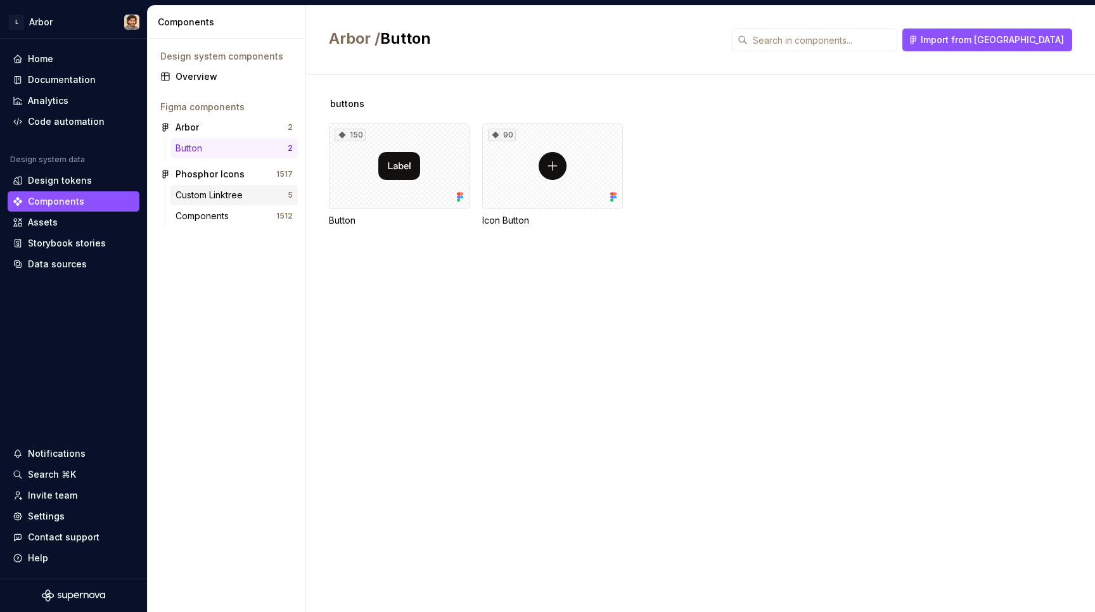
click at [222, 189] on div "Custom Linktree" at bounding box center [211, 195] width 72 height 13
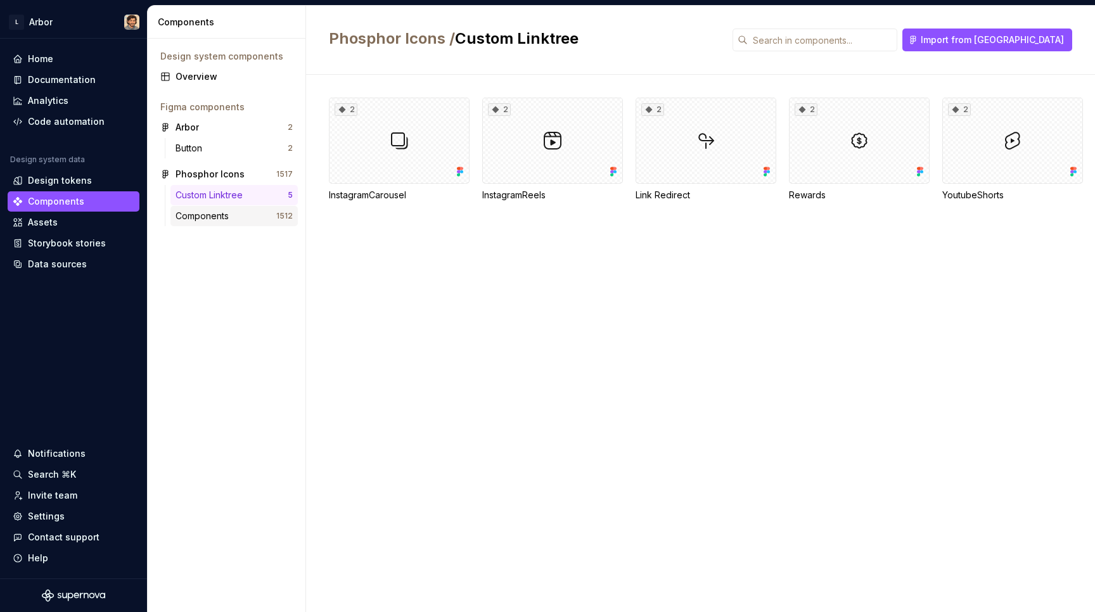
click at [233, 222] on div "Components 1512" at bounding box center [233, 216] width 127 height 20
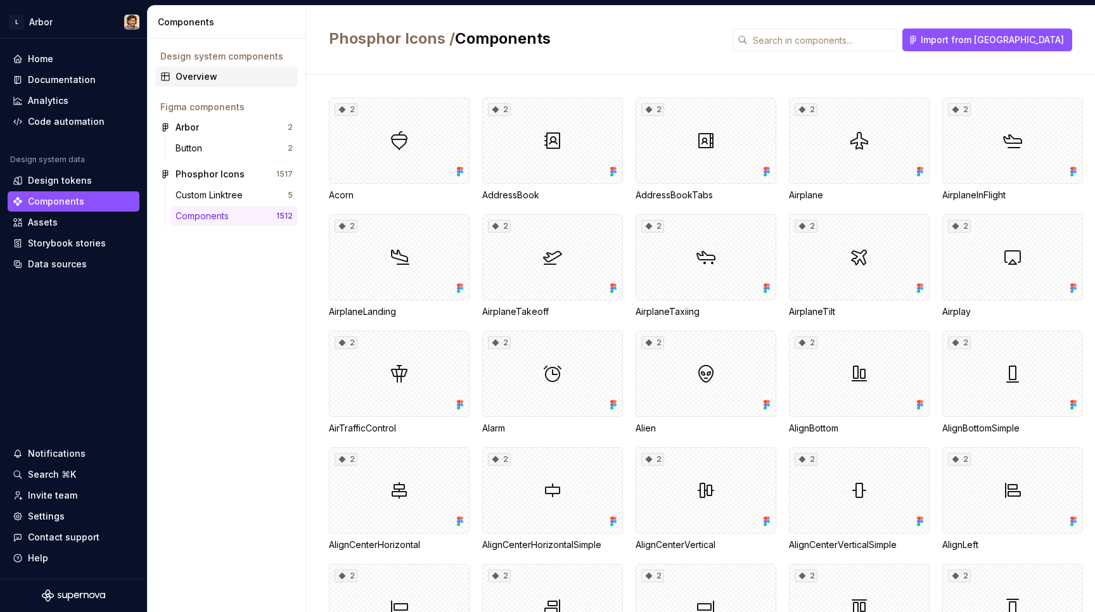
click at [191, 70] on div "Overview" at bounding box center [233, 76] width 117 height 13
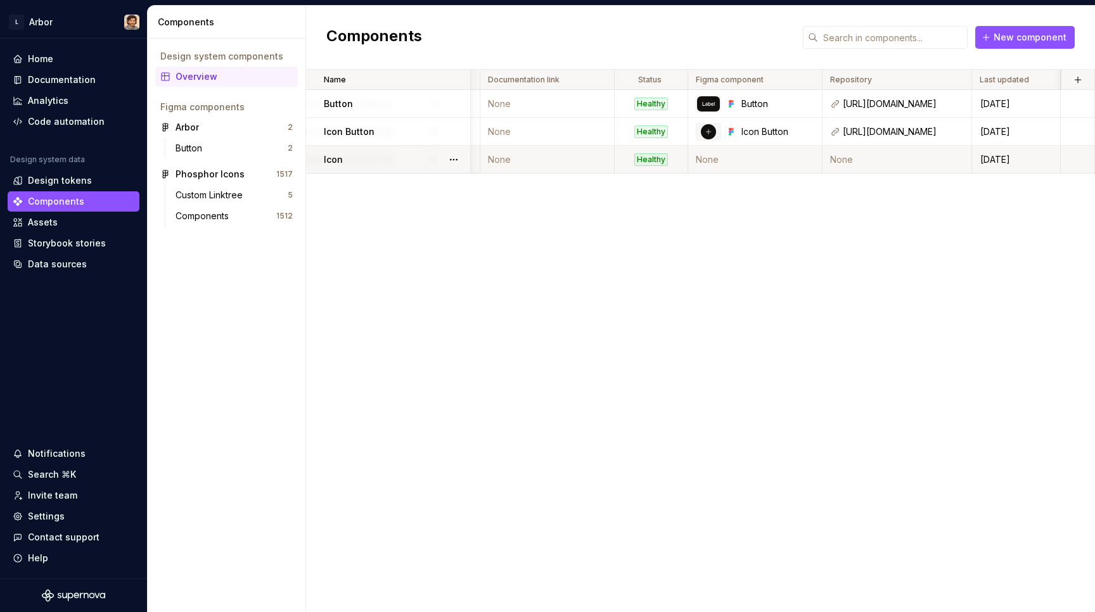
scroll to position [0, 203]
click at [544, 155] on td "None" at bounding box center [548, 160] width 134 height 28
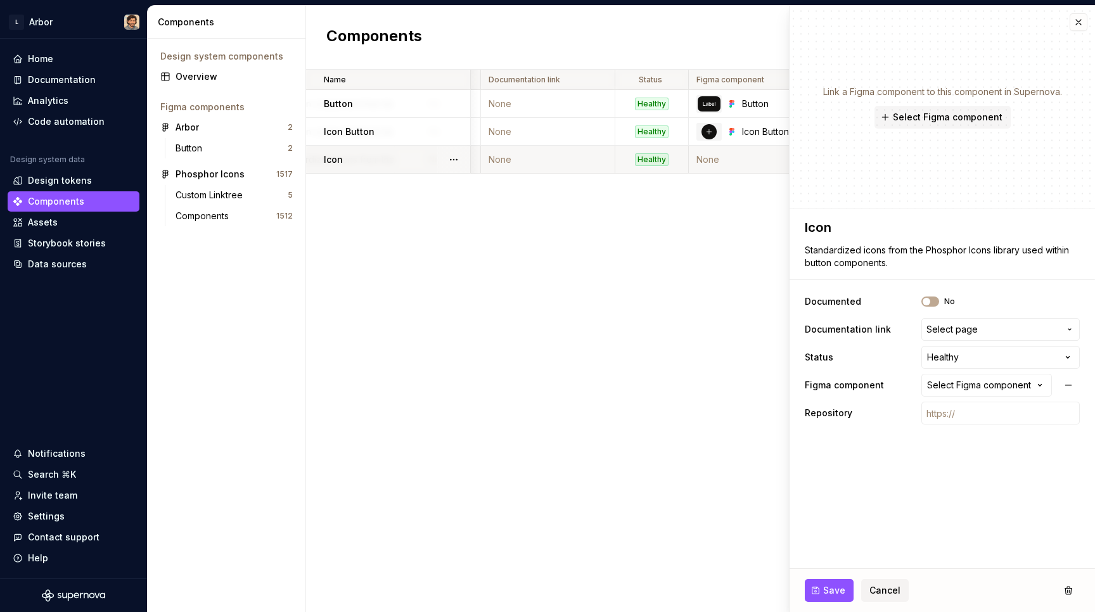
type textarea "*"
click at [1012, 383] on div "Select Figma component" at bounding box center [979, 385] width 104 height 13
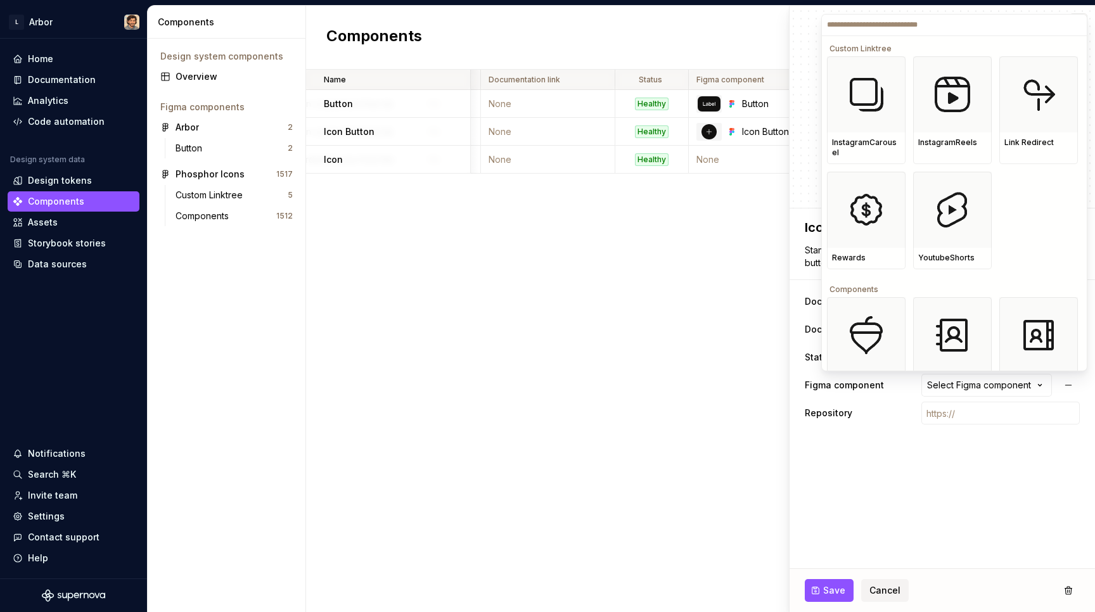
click at [858, 277] on div "Components" at bounding box center [952, 287] width 251 height 20
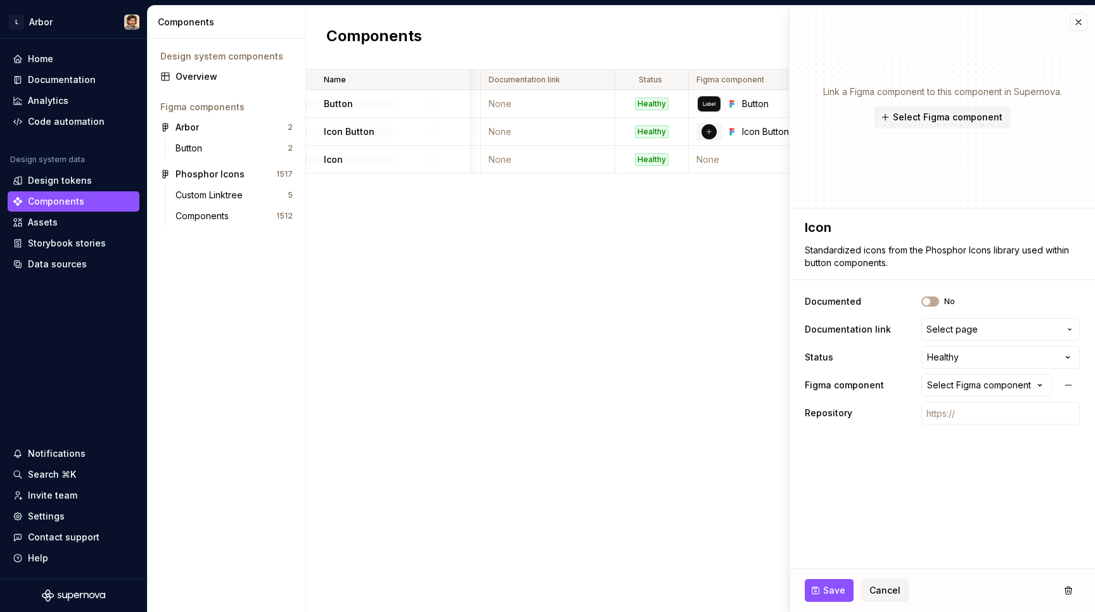
click at [914, 490] on fieldset "**********" at bounding box center [941, 410] width 305 height 404
click at [945, 419] on input "text" at bounding box center [1000, 413] width 158 height 23
click at [862, 415] on icon at bounding box center [862, 413] width 10 height 10
click at [861, 414] on icon at bounding box center [862, 413] width 10 height 10
click at [620, 427] on div "Name Description Documented Documentation link Status Figma component Repositor…" at bounding box center [700, 341] width 789 height 542
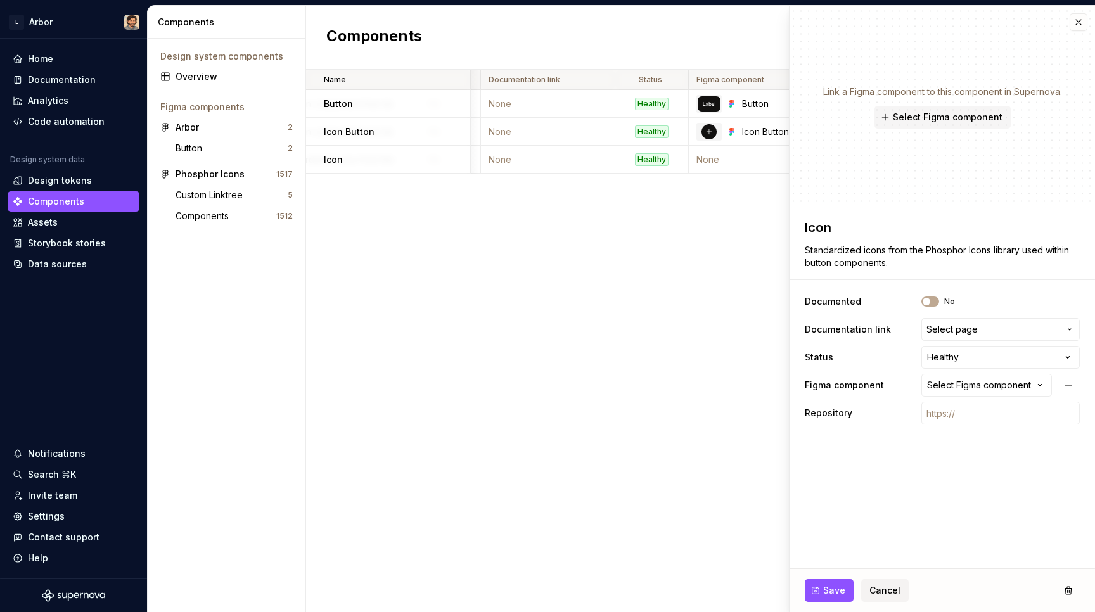
click at [467, 334] on div "Name Description Documented Documentation link Status Figma component Repositor…" at bounding box center [700, 341] width 789 height 542
click at [49, 229] on div "Assets" at bounding box center [74, 222] width 132 height 20
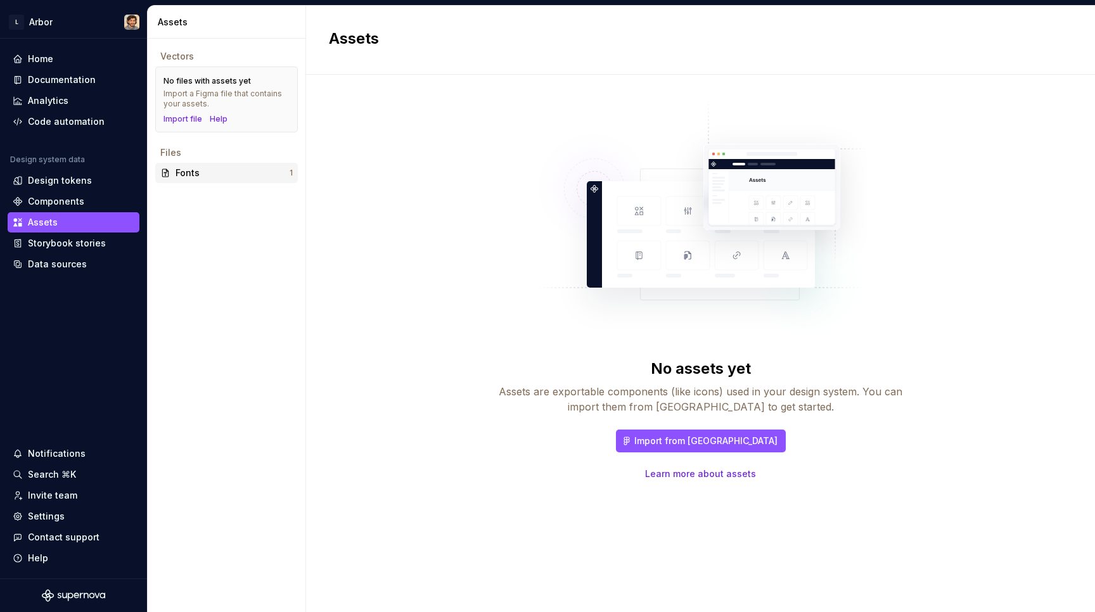
click at [195, 174] on div "Fonts" at bounding box center [232, 173] width 114 height 13
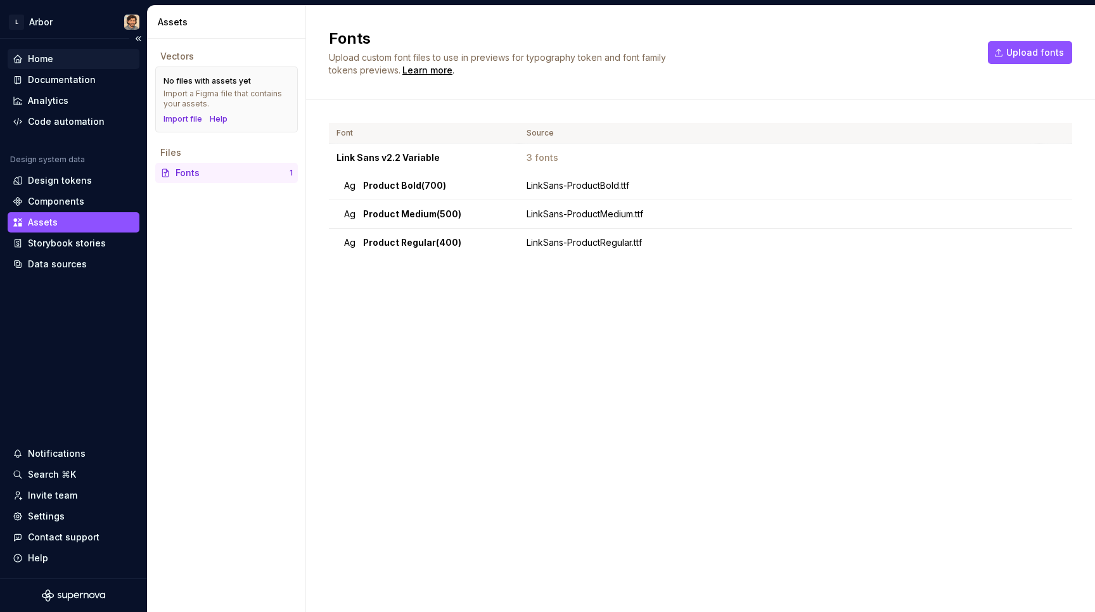
click at [47, 54] on div "Home" at bounding box center [40, 59] width 25 height 13
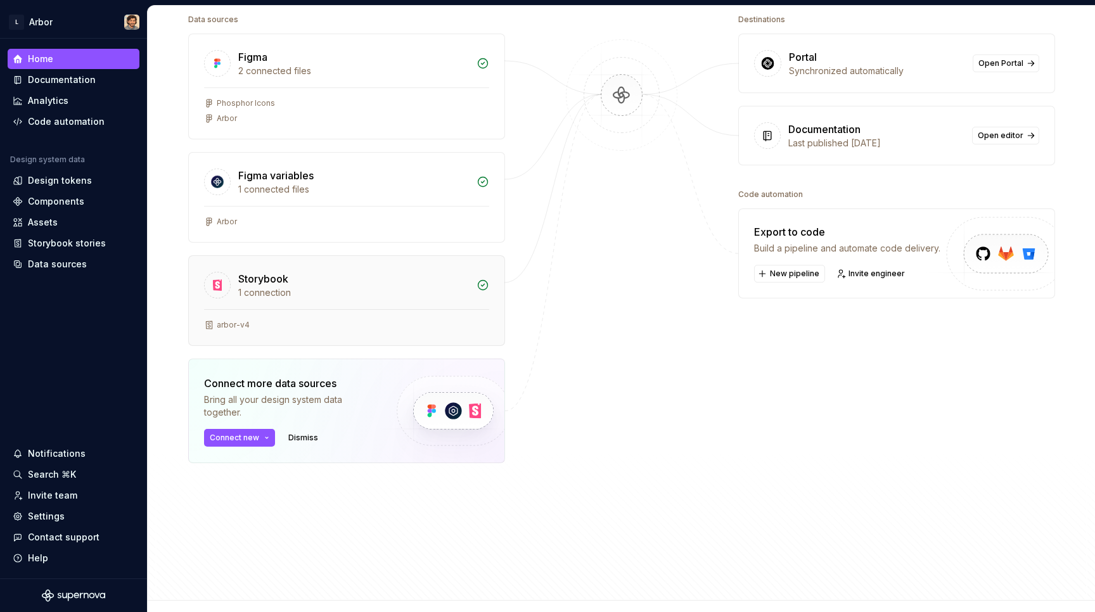
scroll to position [170, 0]
click at [267, 442] on button "Connect new" at bounding box center [239, 437] width 71 height 18
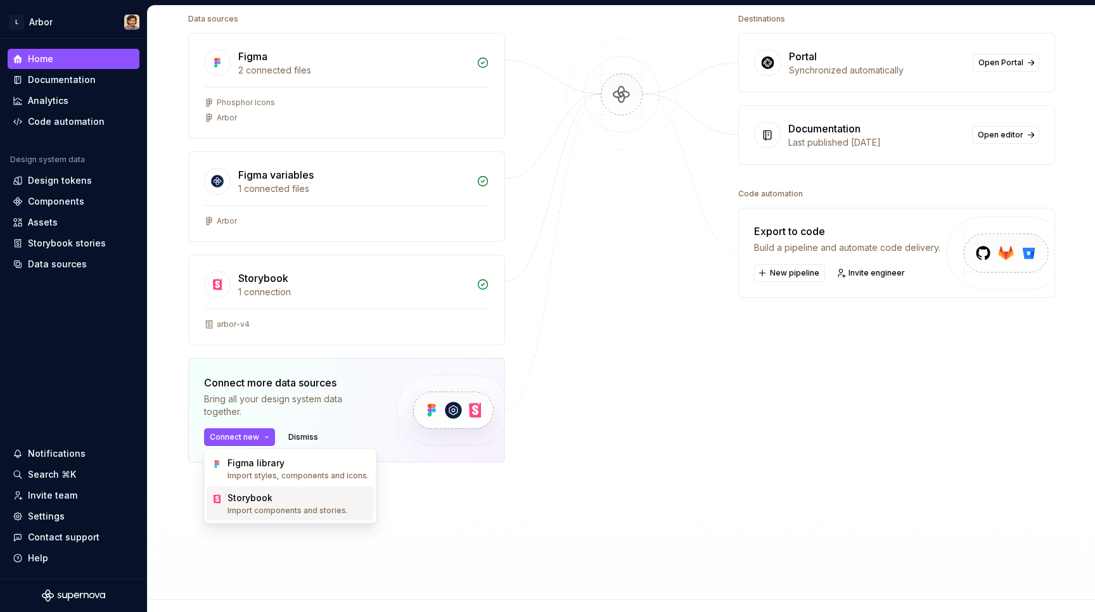
click at [355, 502] on div "Storybook Import components and stories." at bounding box center [290, 504] width 167 height 34
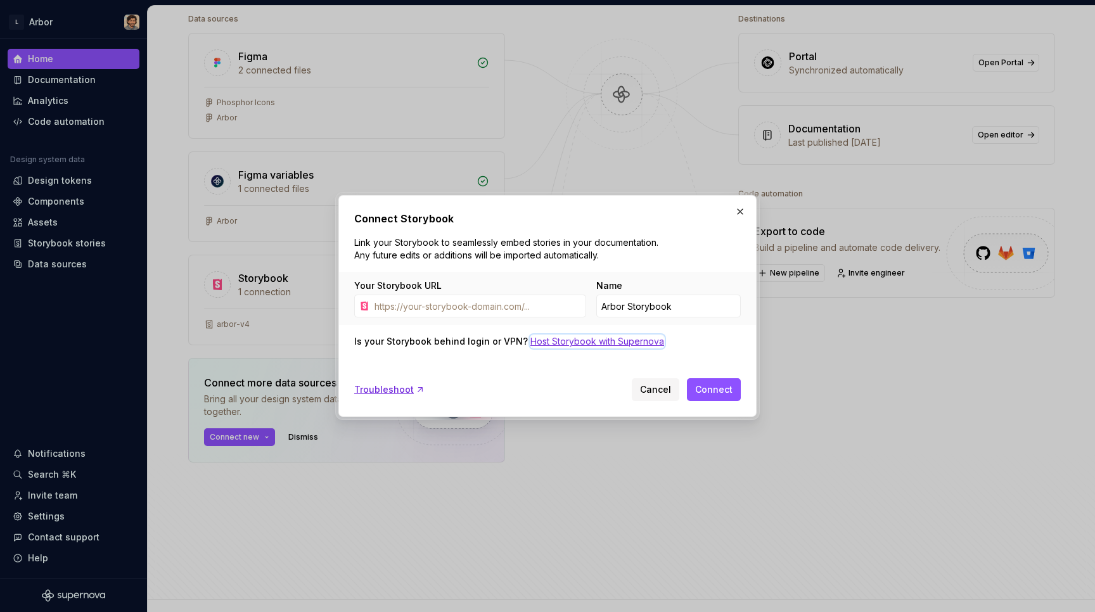
click at [583, 341] on div "Host Storybook with Supernova" at bounding box center [597, 341] width 134 height 13
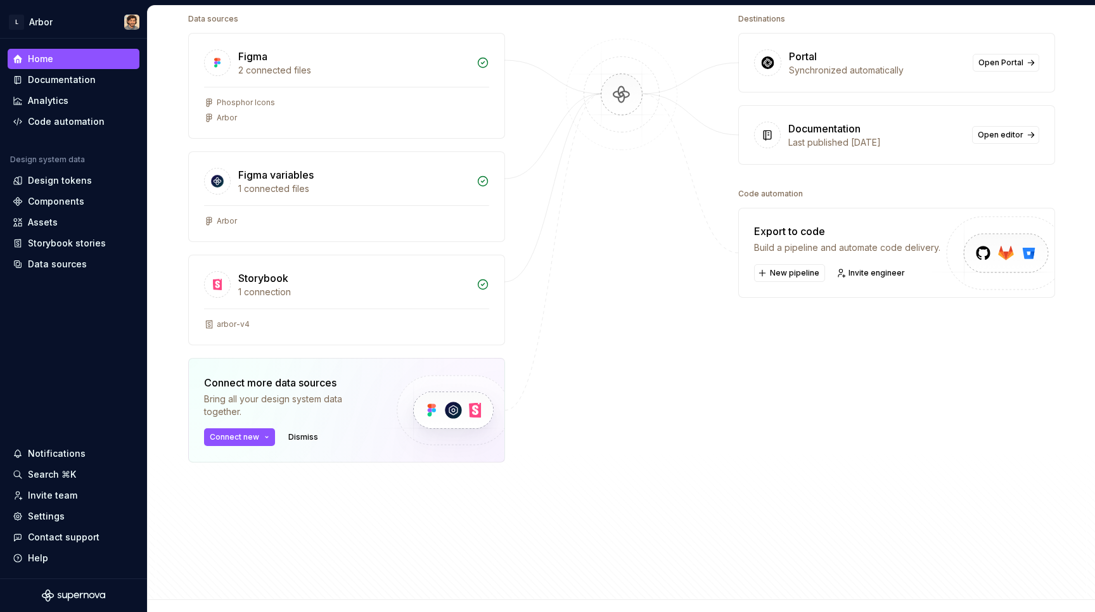
click at [658, 362] on div at bounding box center [621, 268] width 127 height 516
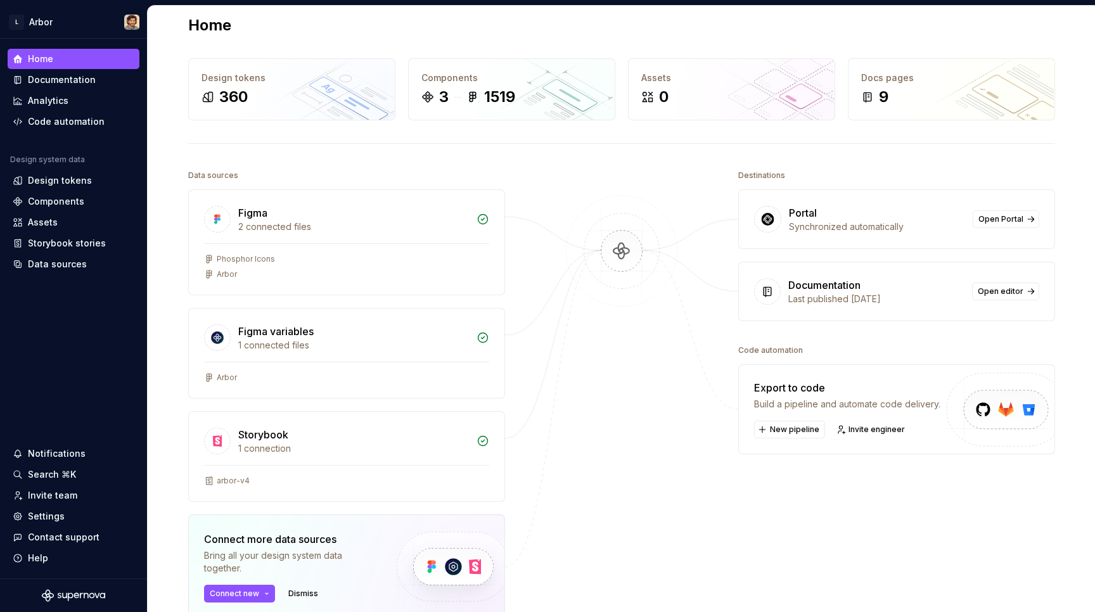
scroll to position [0, 0]
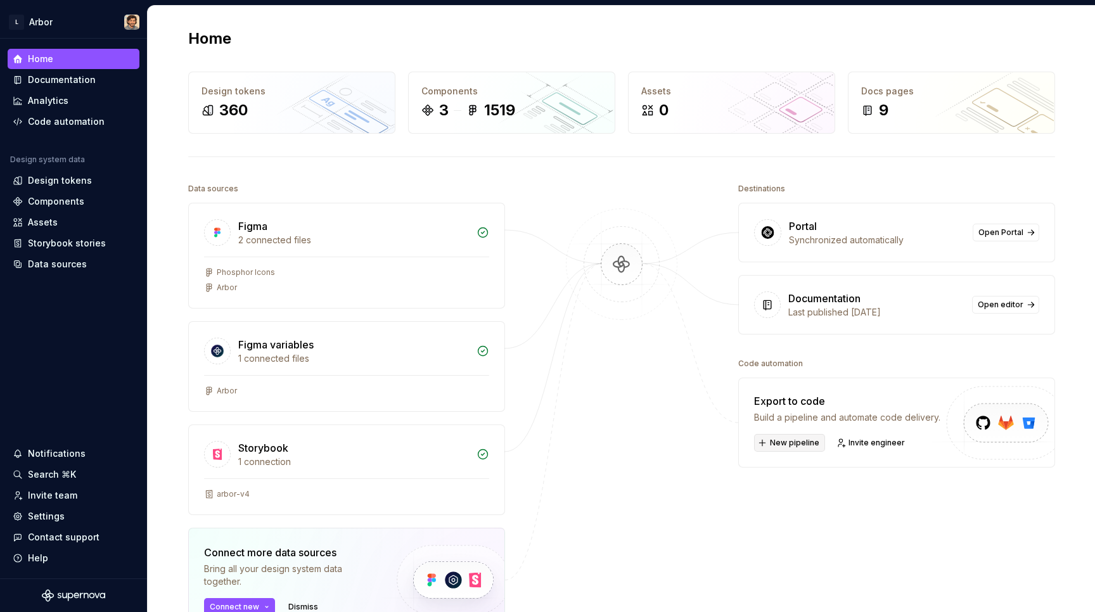
click at [787, 443] on span "New pipeline" at bounding box center [794, 443] width 49 height 10
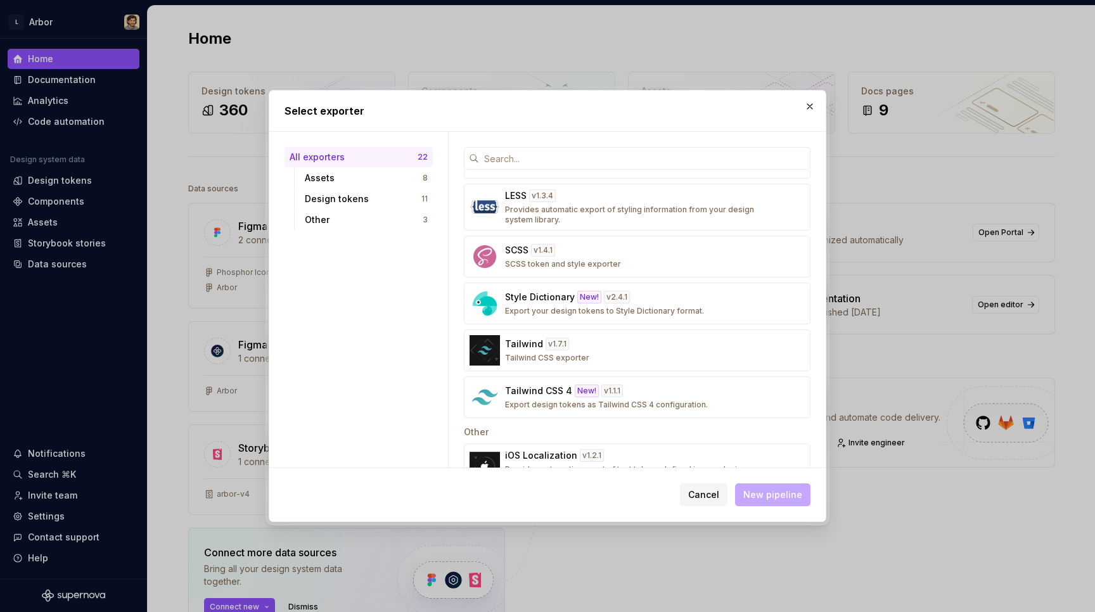
scroll to position [673, 0]
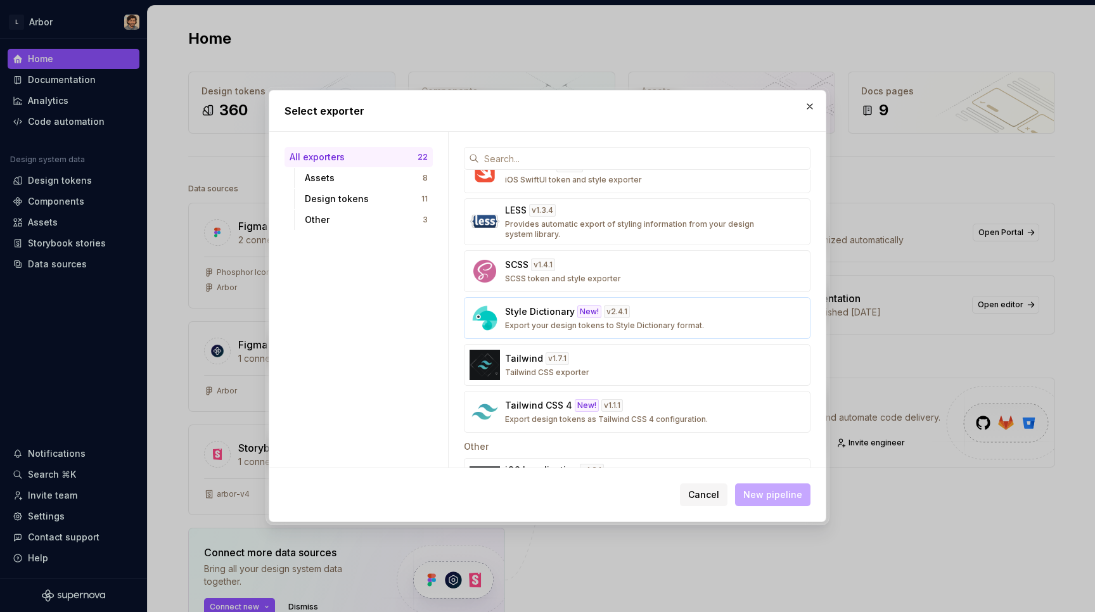
click at [679, 317] on div "Style Dictionary New! v 2.4.1 Export your design tokens to Style Dictionary for…" at bounding box center [633, 317] width 257 height 25
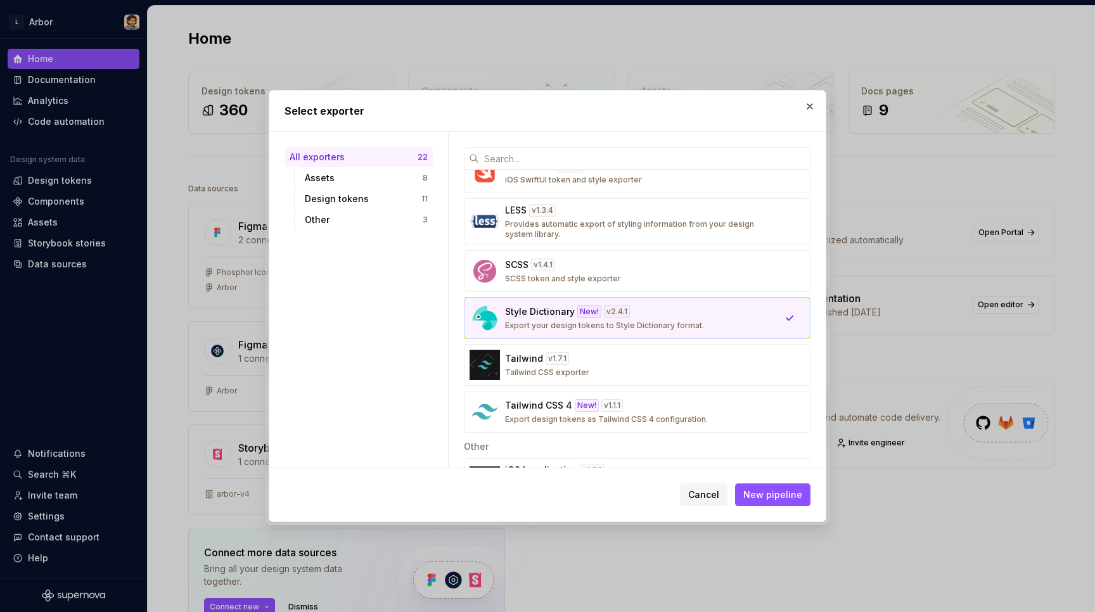
click at [619, 304] on button "Style Dictionary New! v 2.4.1 Export your design tokens to Style Dictionary for…" at bounding box center [637, 318] width 347 height 42
click at [340, 178] on div "Assets" at bounding box center [364, 178] width 118 height 13
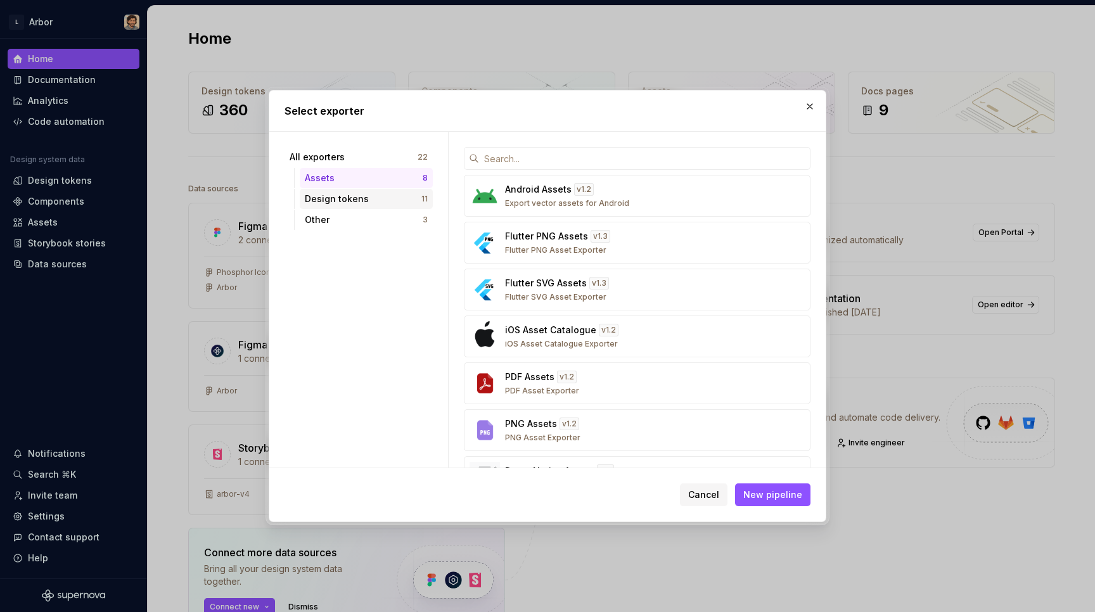
click at [341, 192] on div "Design tokens 11" at bounding box center [366, 199] width 133 height 20
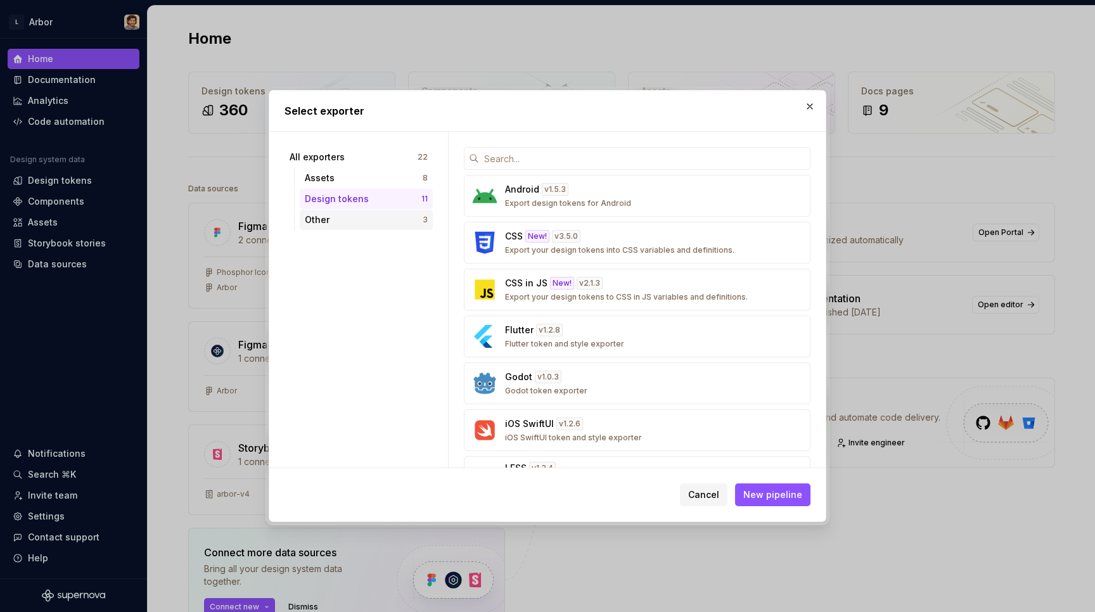
click at [336, 220] on div "Other" at bounding box center [364, 219] width 118 height 13
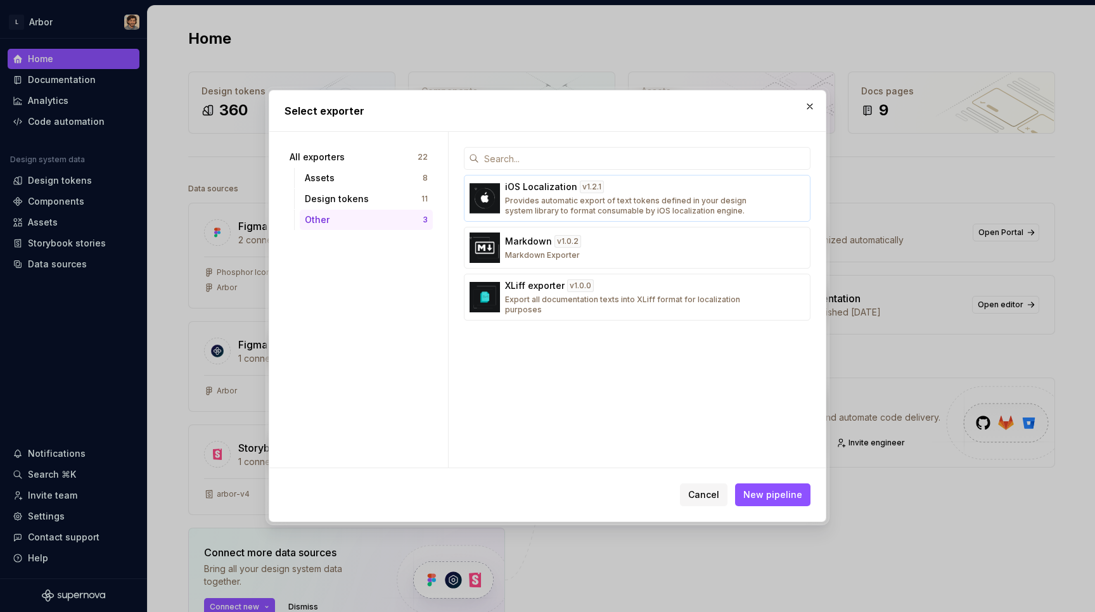
click at [535, 200] on p "Provides automatic export of text tokens defined in your design system library …" at bounding box center [633, 206] width 257 height 20
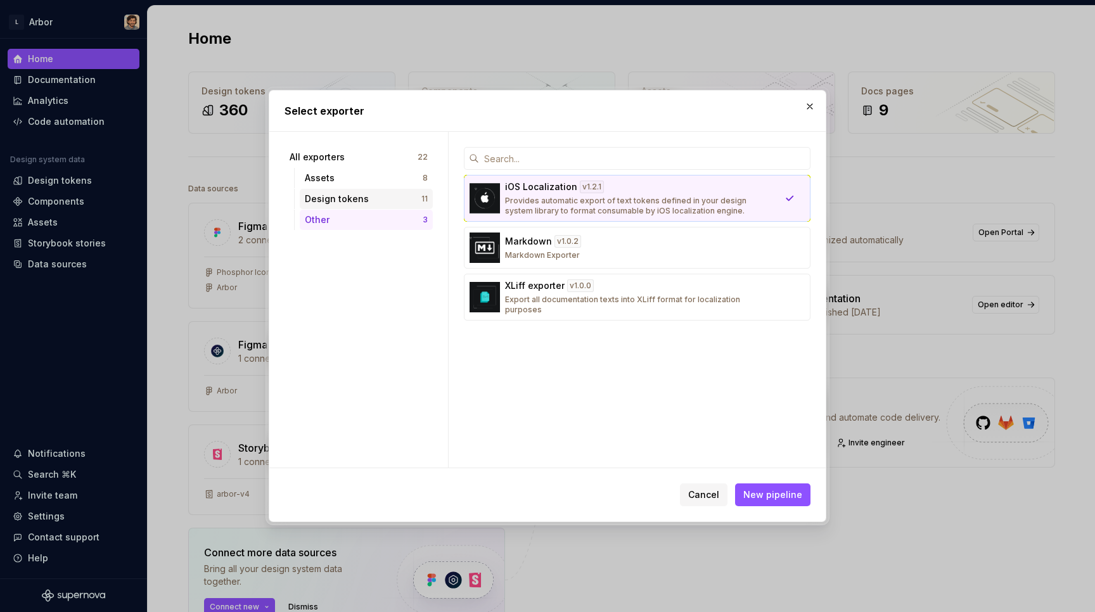
click at [411, 201] on div "Design tokens" at bounding box center [363, 199] width 117 height 13
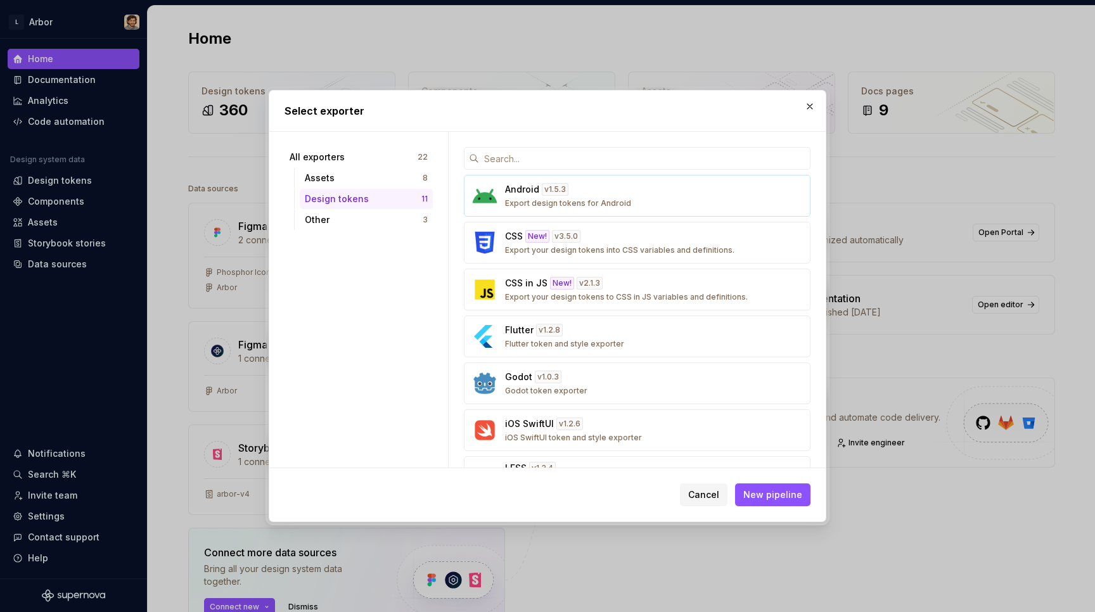
click at [625, 201] on div "Android v 1.5.3 Export design tokens for Android" at bounding box center [633, 195] width 257 height 25
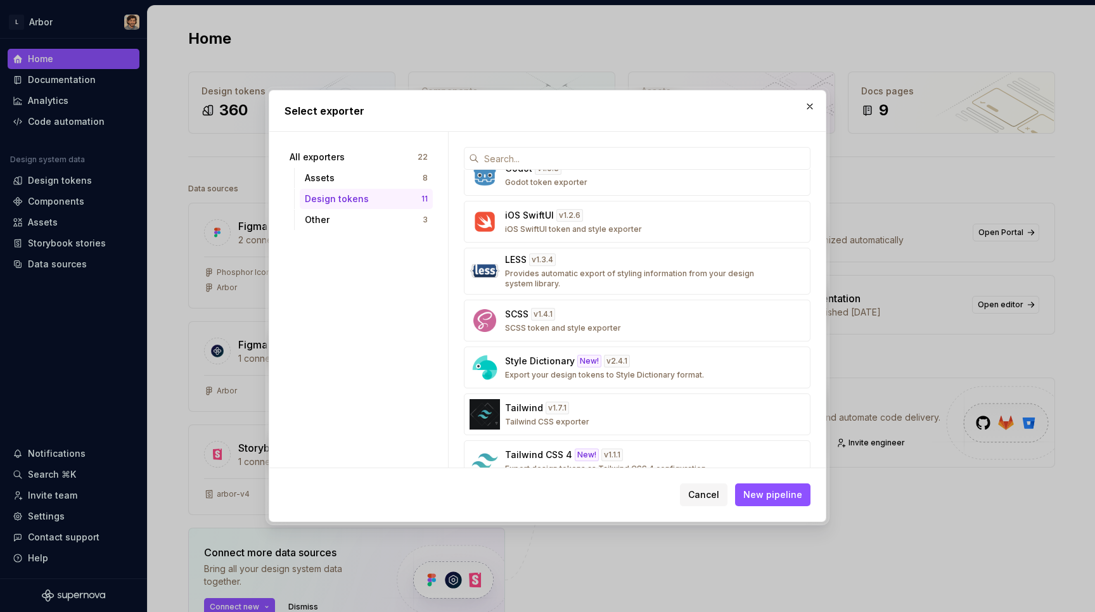
scroll to position [238, 0]
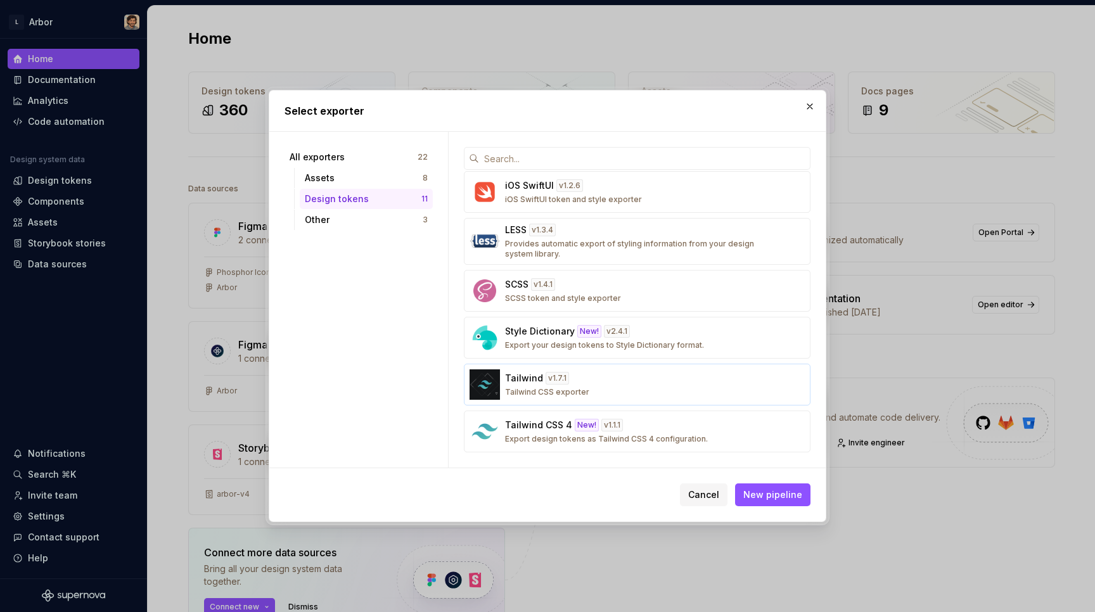
click at [617, 383] on div "Tailwind v 1.7.1 Tailwind CSS exporter" at bounding box center [633, 384] width 257 height 25
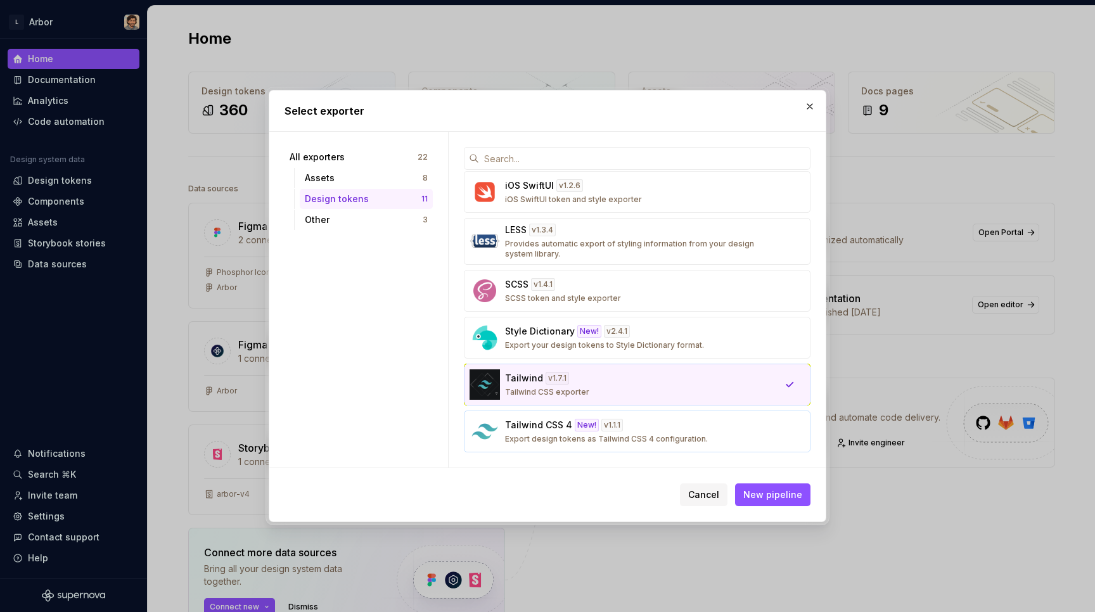
click at [668, 440] on p "Export design tokens as Tailwind CSS 4 configuration." at bounding box center [606, 439] width 203 height 10
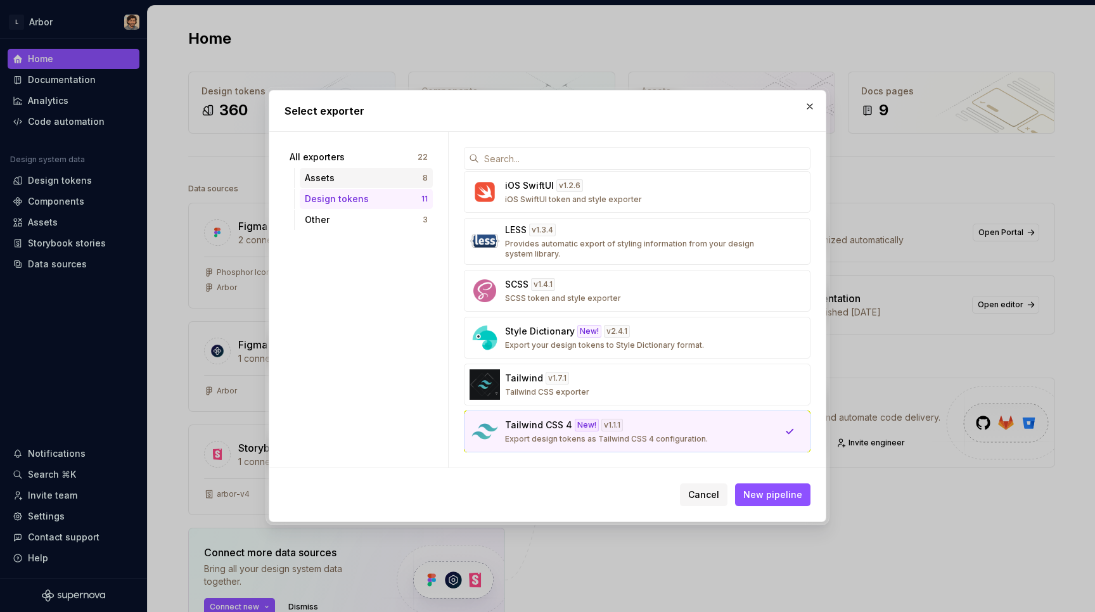
click at [340, 182] on div "Assets" at bounding box center [364, 178] width 118 height 13
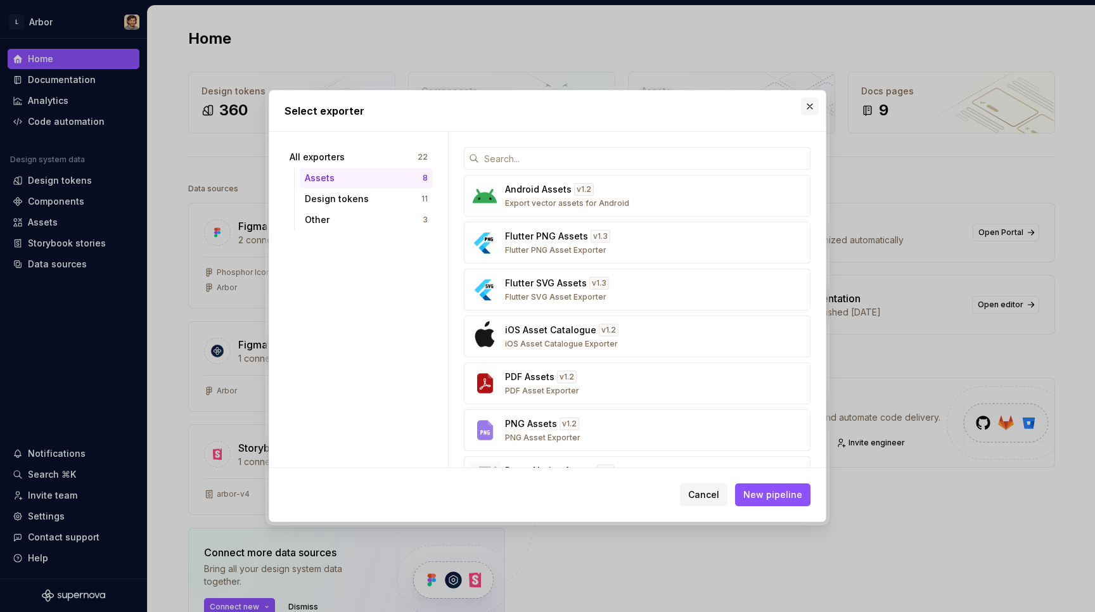
click at [810, 105] on button "button" at bounding box center [810, 107] width 18 height 18
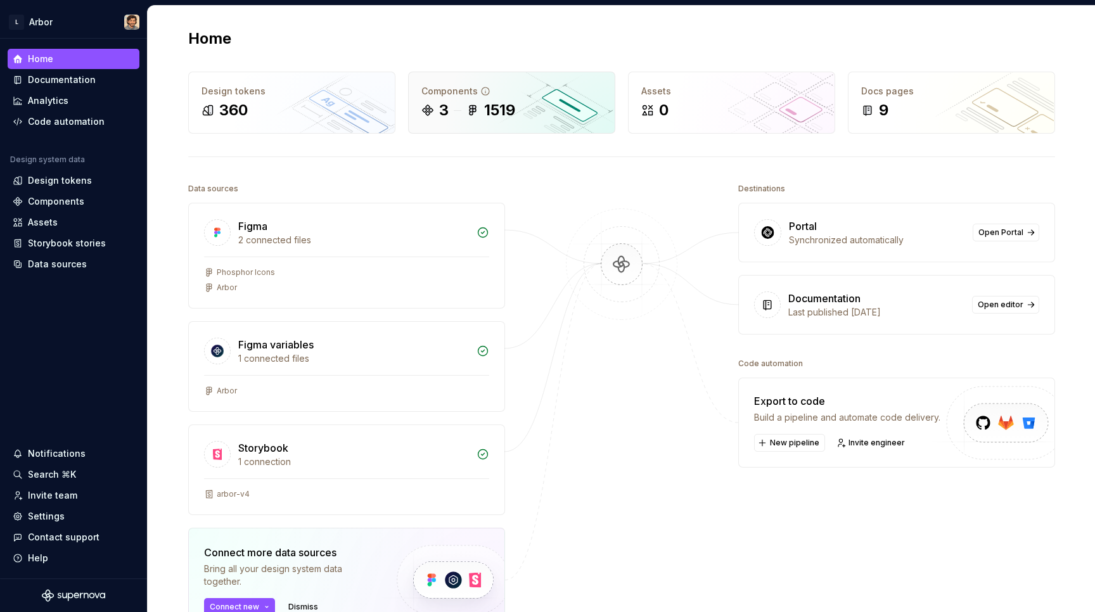
click at [471, 108] on icon at bounding box center [472, 111] width 6 height 10
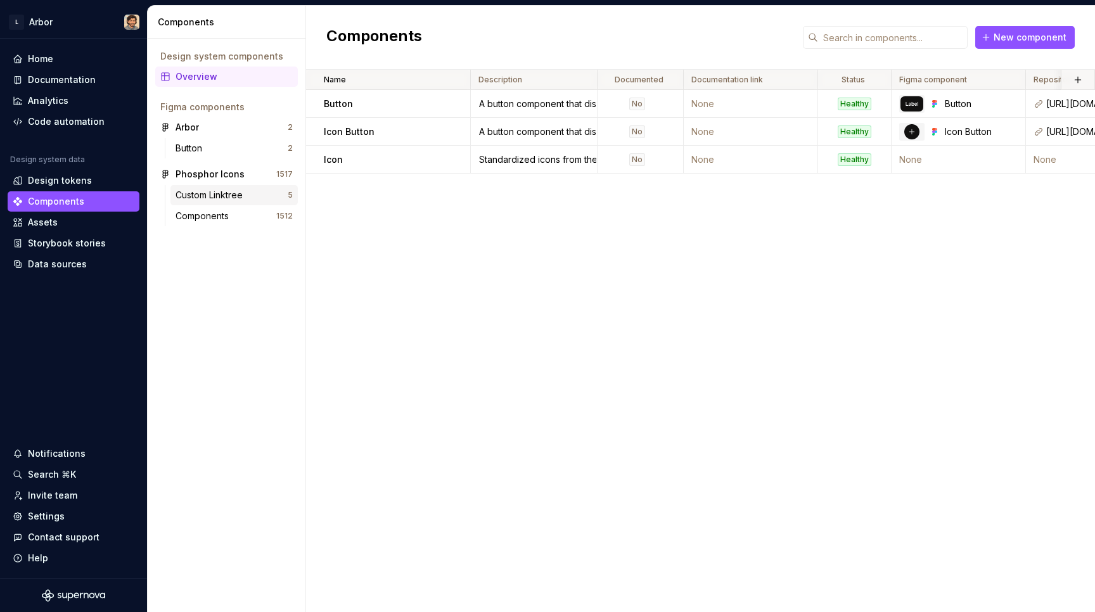
click at [212, 197] on div "Custom Linktree" at bounding box center [211, 195] width 72 height 13
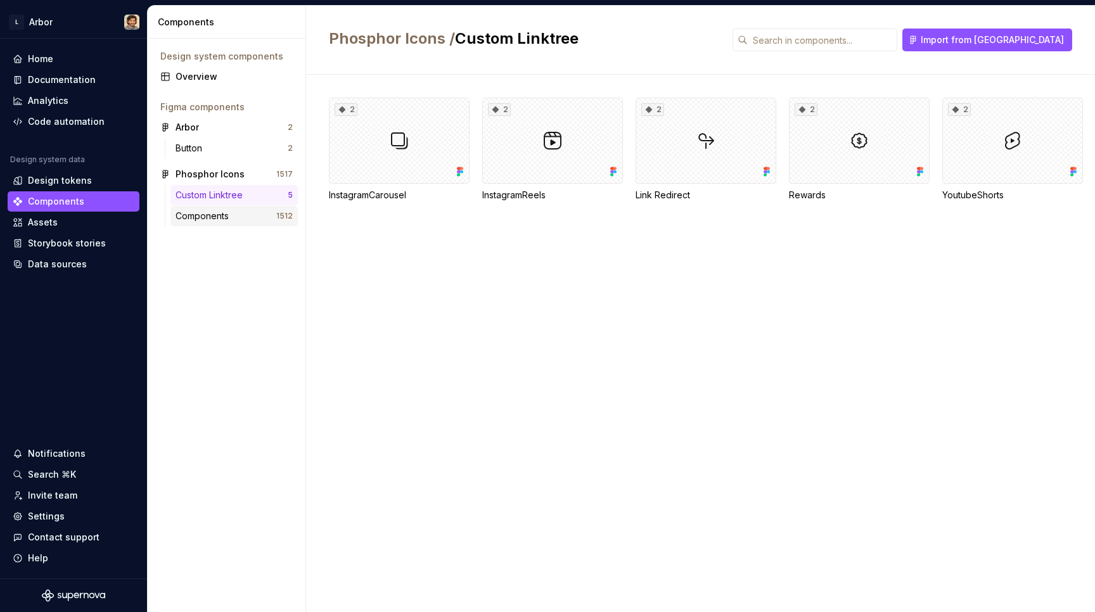
click at [209, 215] on div "Components" at bounding box center [204, 216] width 58 height 13
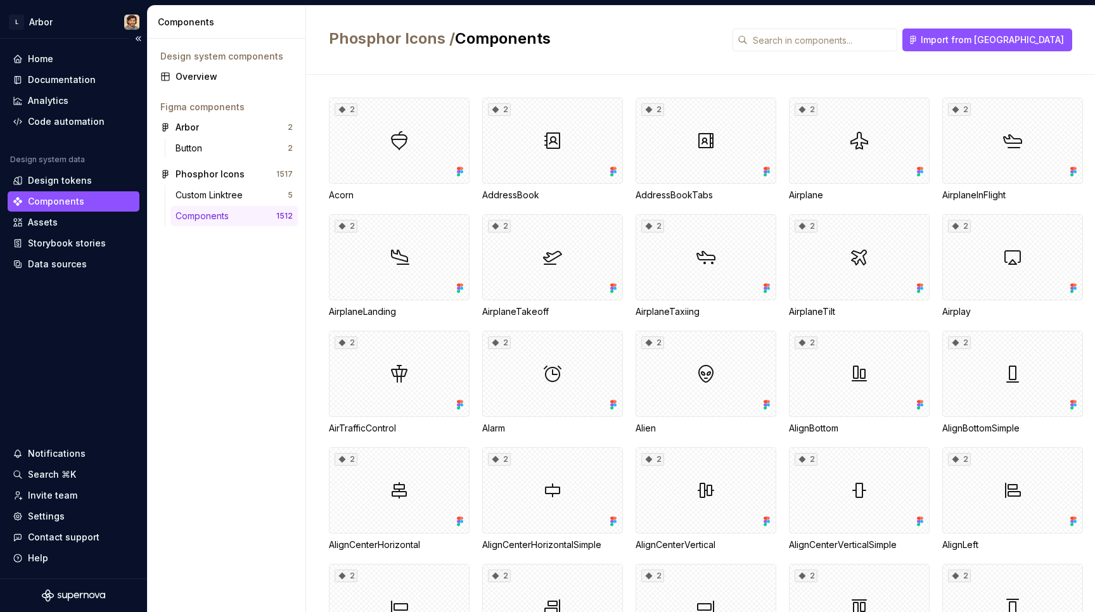
click at [63, 209] on div "Components" at bounding box center [74, 201] width 132 height 20
click at [58, 223] on div "Assets" at bounding box center [74, 222] width 122 height 13
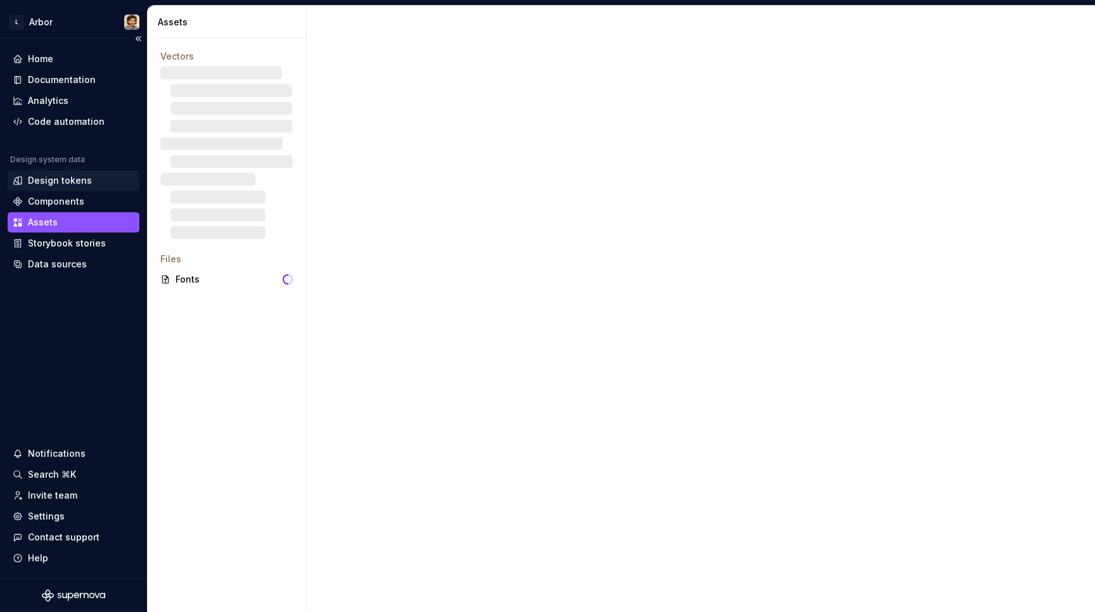
click at [46, 183] on div "Design tokens" at bounding box center [60, 180] width 64 height 13
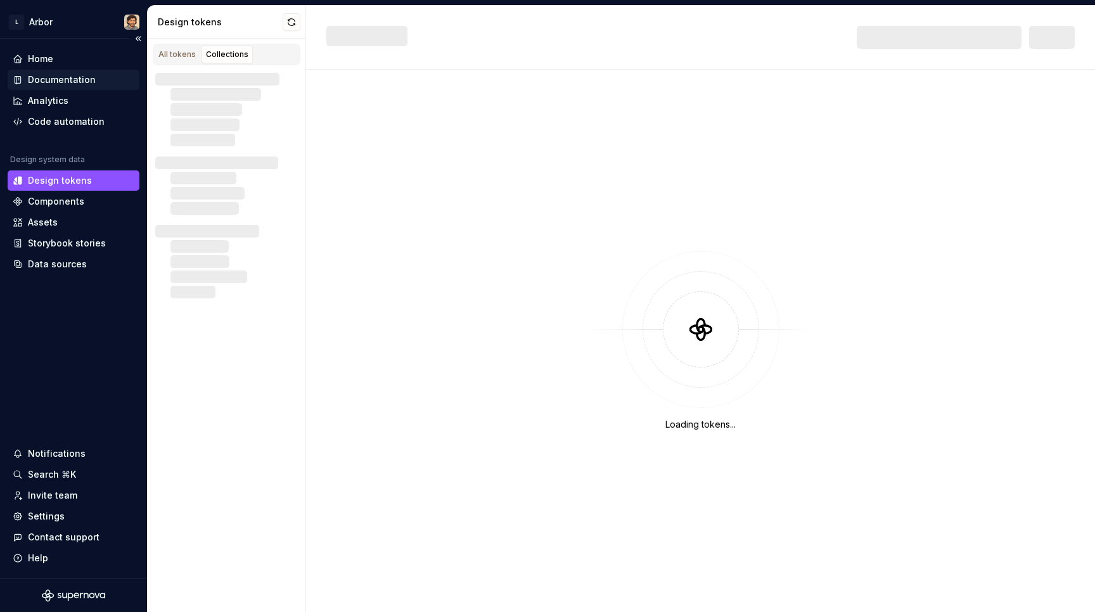
click at [44, 72] on div "Documentation" at bounding box center [74, 80] width 132 height 20
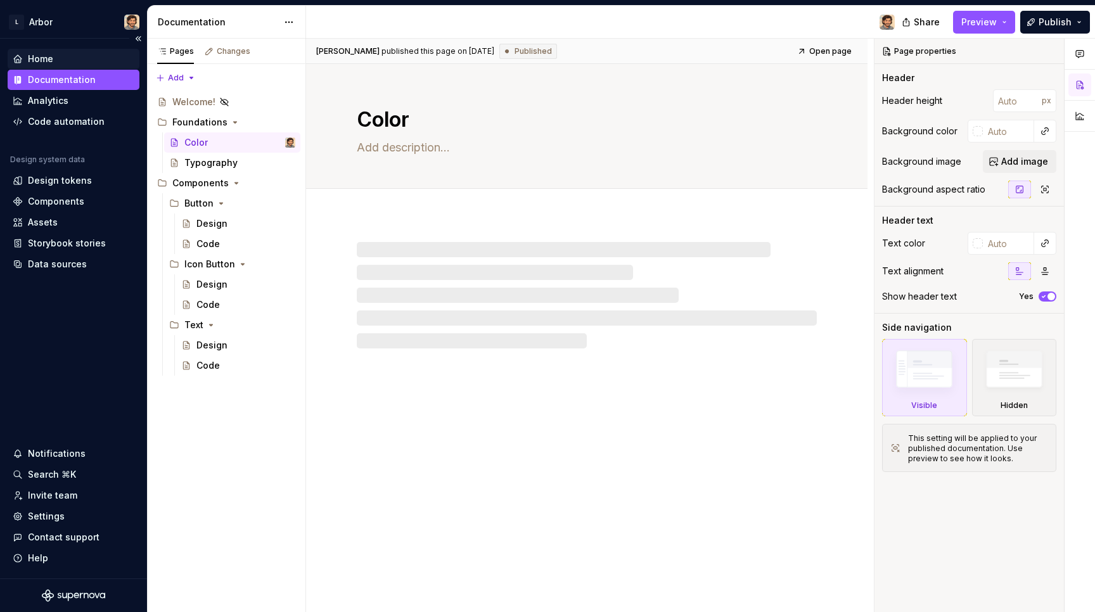
type textarea "*"
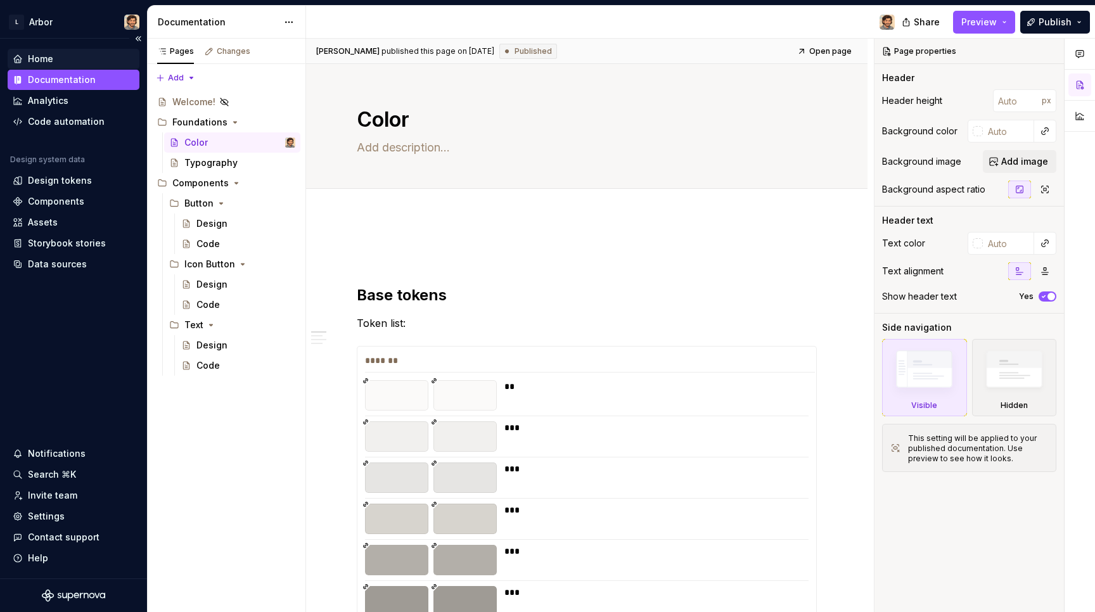
click at [44, 50] on div "Home" at bounding box center [74, 59] width 132 height 20
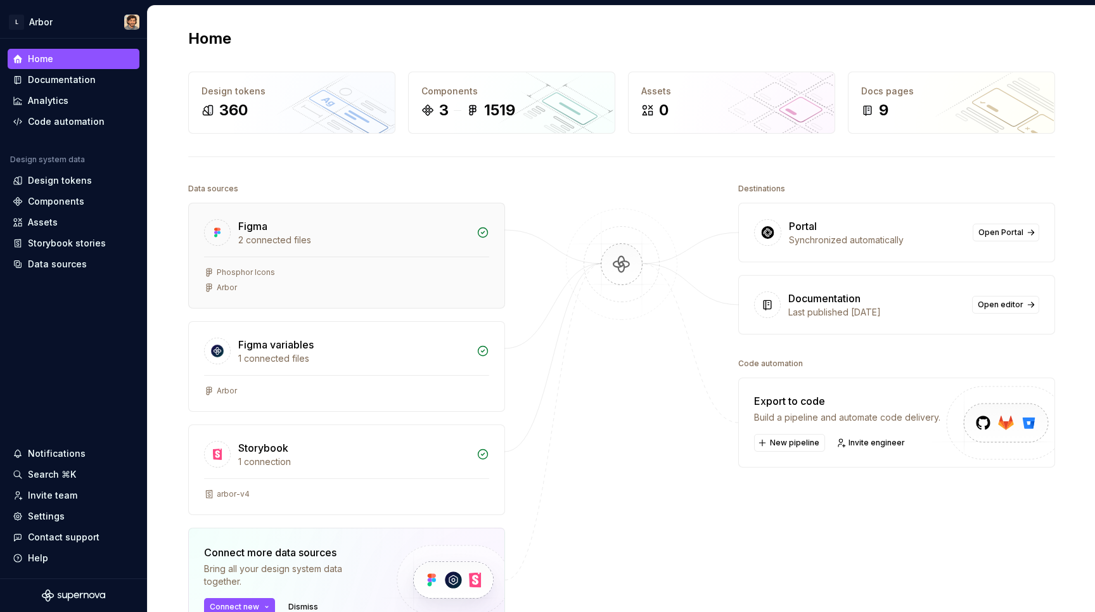
click at [433, 272] on div "Phosphor Icons" at bounding box center [346, 272] width 285 height 10
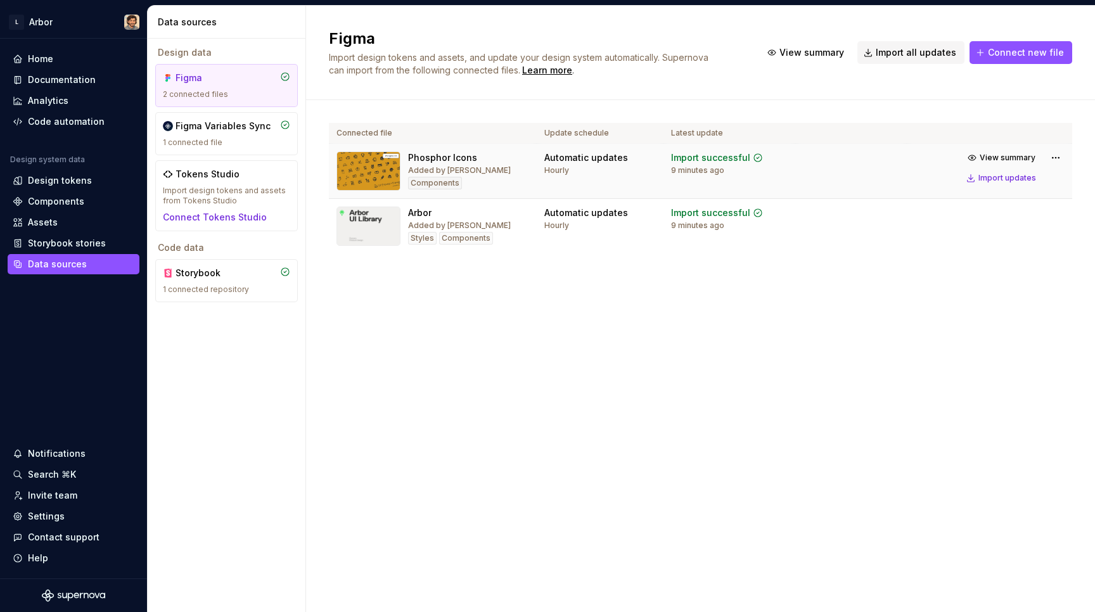
click at [469, 167] on div "Added by [PERSON_NAME]" at bounding box center [459, 170] width 103 height 10
click at [1062, 157] on html "L Arbor Home Documentation Analytics Code automation Design system data Design …" at bounding box center [547, 306] width 1095 height 612
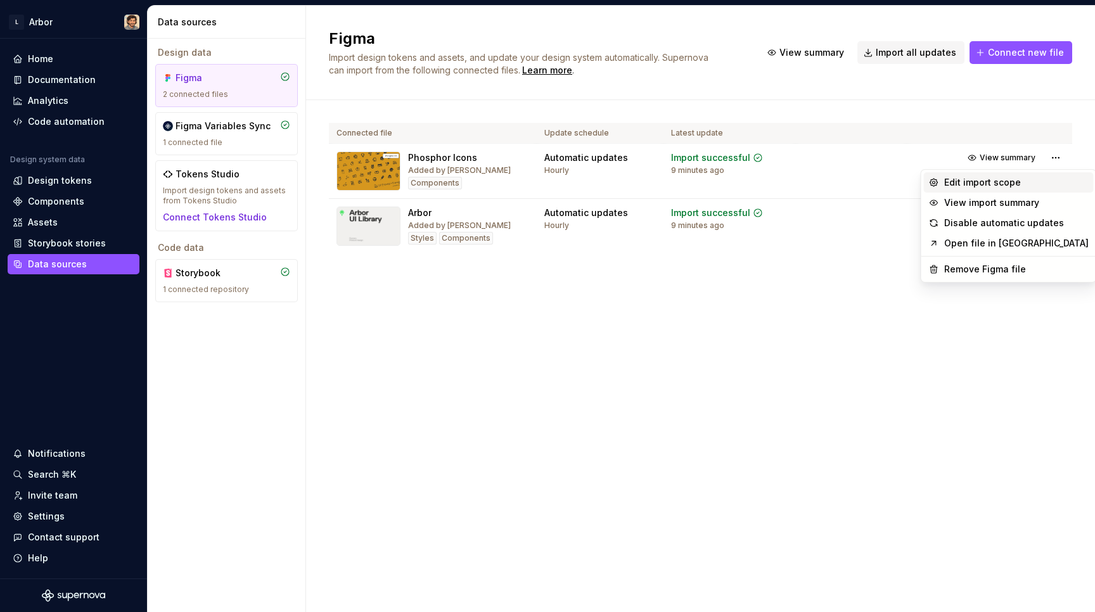
click at [1014, 184] on div "Edit import scope" at bounding box center [1016, 182] width 144 height 13
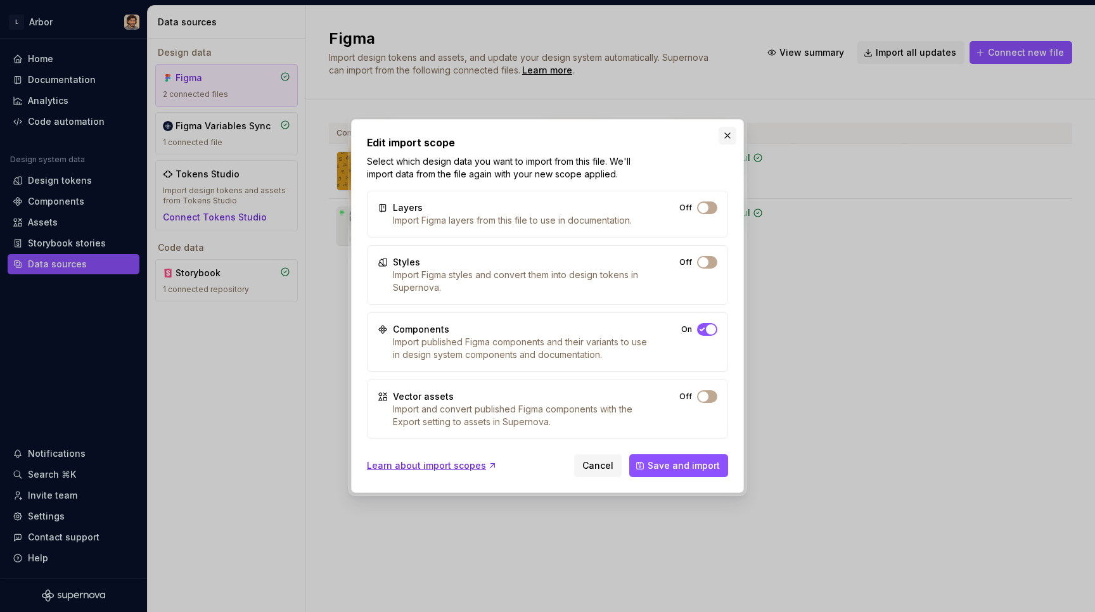
click at [729, 133] on button "button" at bounding box center [727, 136] width 18 height 18
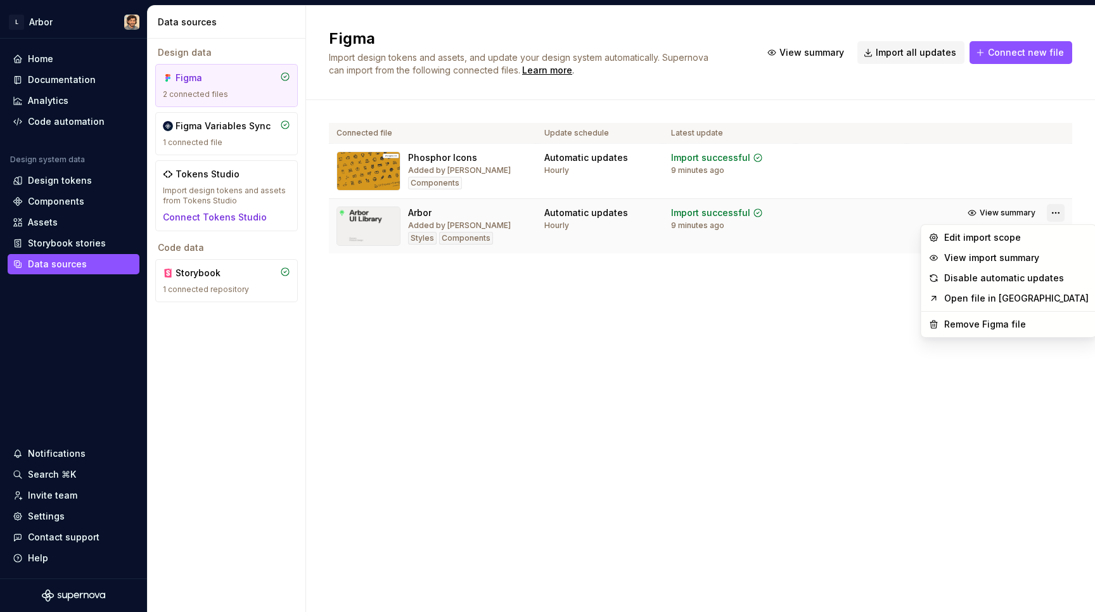
click at [1053, 209] on html "L Arbor Home Documentation Analytics Code automation Design system data Design …" at bounding box center [547, 306] width 1095 height 612
click at [990, 239] on div "Edit import scope" at bounding box center [1016, 237] width 144 height 13
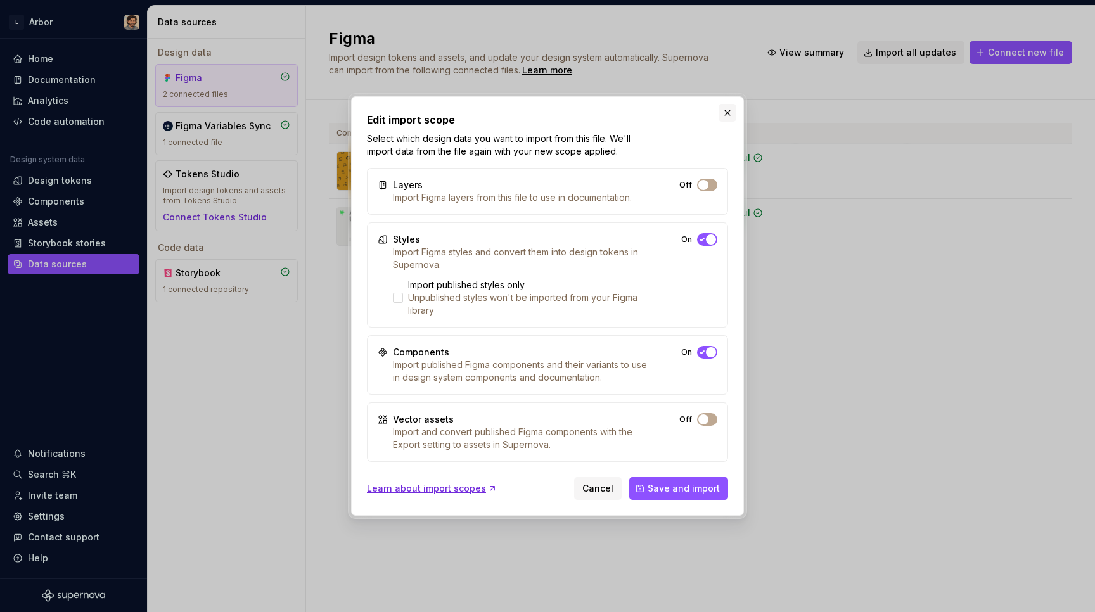
click at [727, 113] on button "button" at bounding box center [727, 113] width 18 height 18
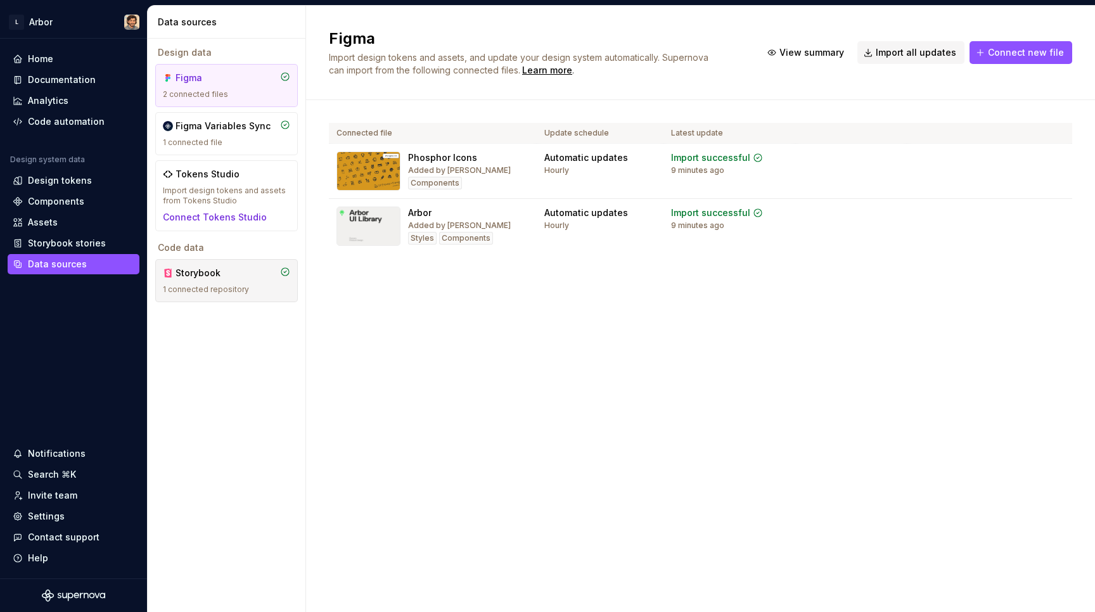
click at [236, 280] on div "Storybook 1 connected repository" at bounding box center [226, 281] width 127 height 28
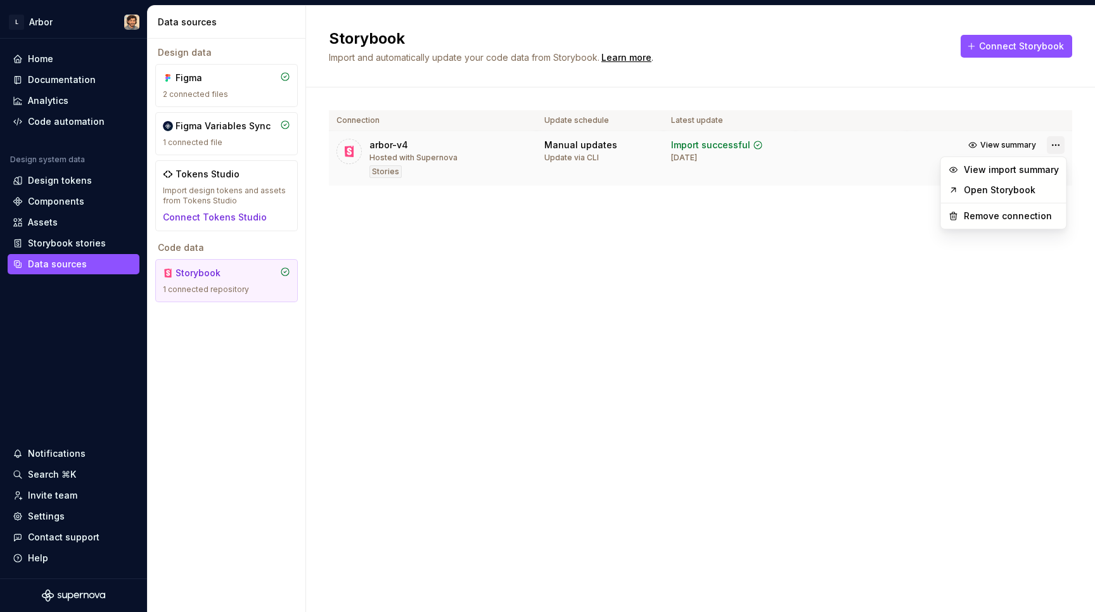
click at [1054, 141] on html "L Arbor Home Documentation Analytics Code automation Design system data Design …" at bounding box center [547, 306] width 1095 height 612
click at [916, 205] on html "L Arbor Home Documentation Analytics Code automation Design system data Design …" at bounding box center [547, 306] width 1095 height 612
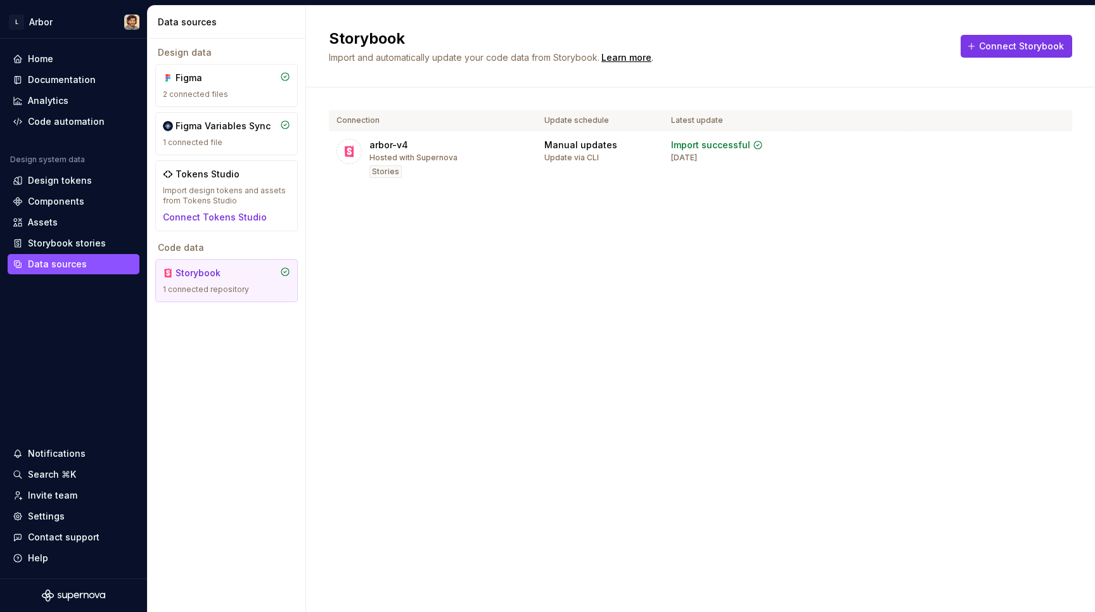
click at [1021, 56] on button "Connect Storybook" at bounding box center [1015, 46] width 111 height 23
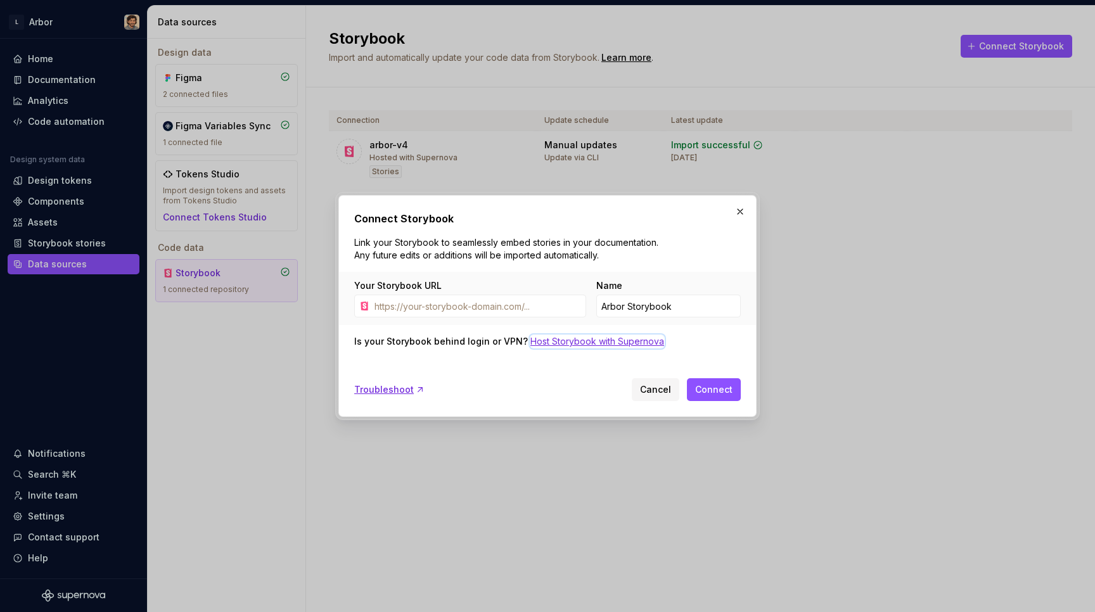
click at [570, 343] on div "Host Storybook with Supernova" at bounding box center [597, 341] width 134 height 13
